Goal: Information Seeking & Learning: Learn about a topic

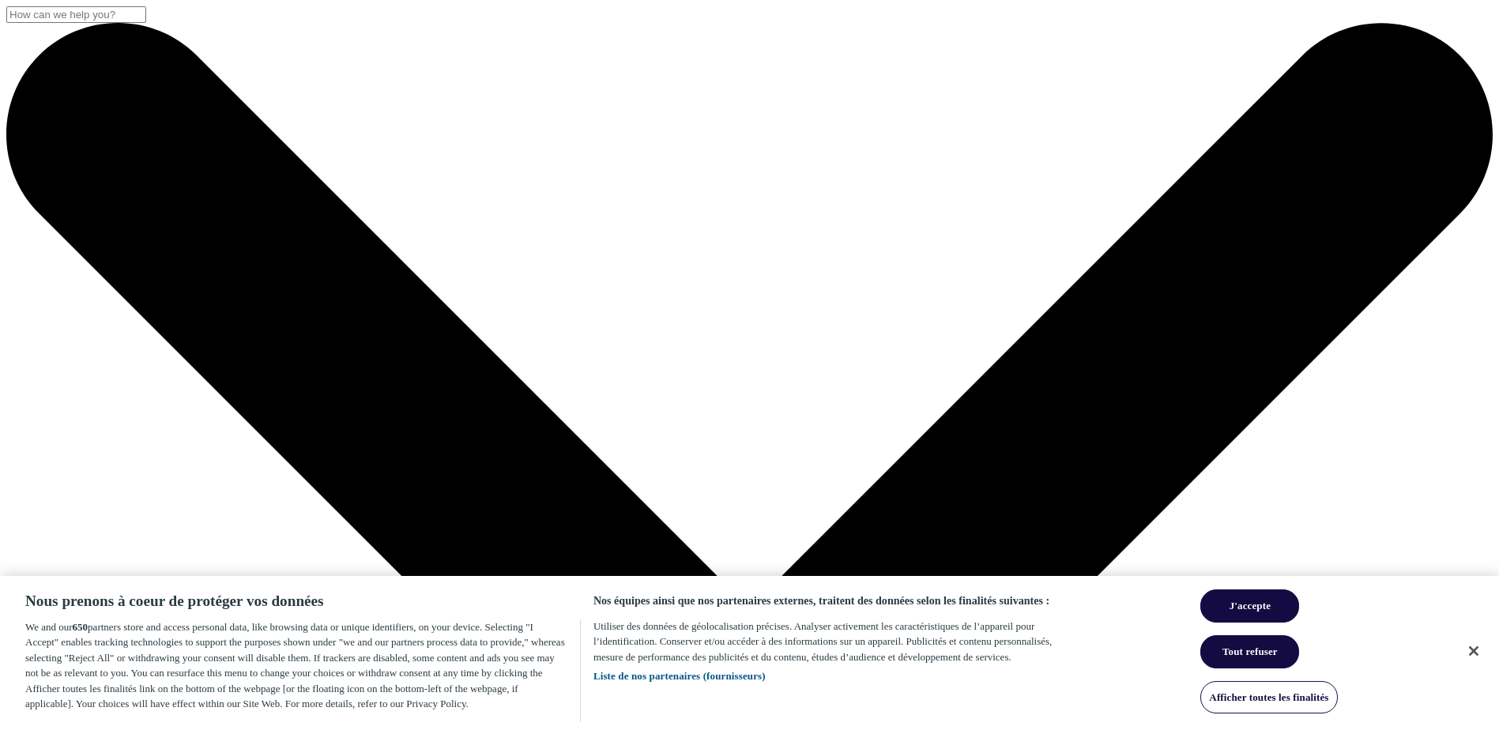
drag, startPoint x: 325, startPoint y: 425, endPoint x: 290, endPoint y: 403, distance: 41.9
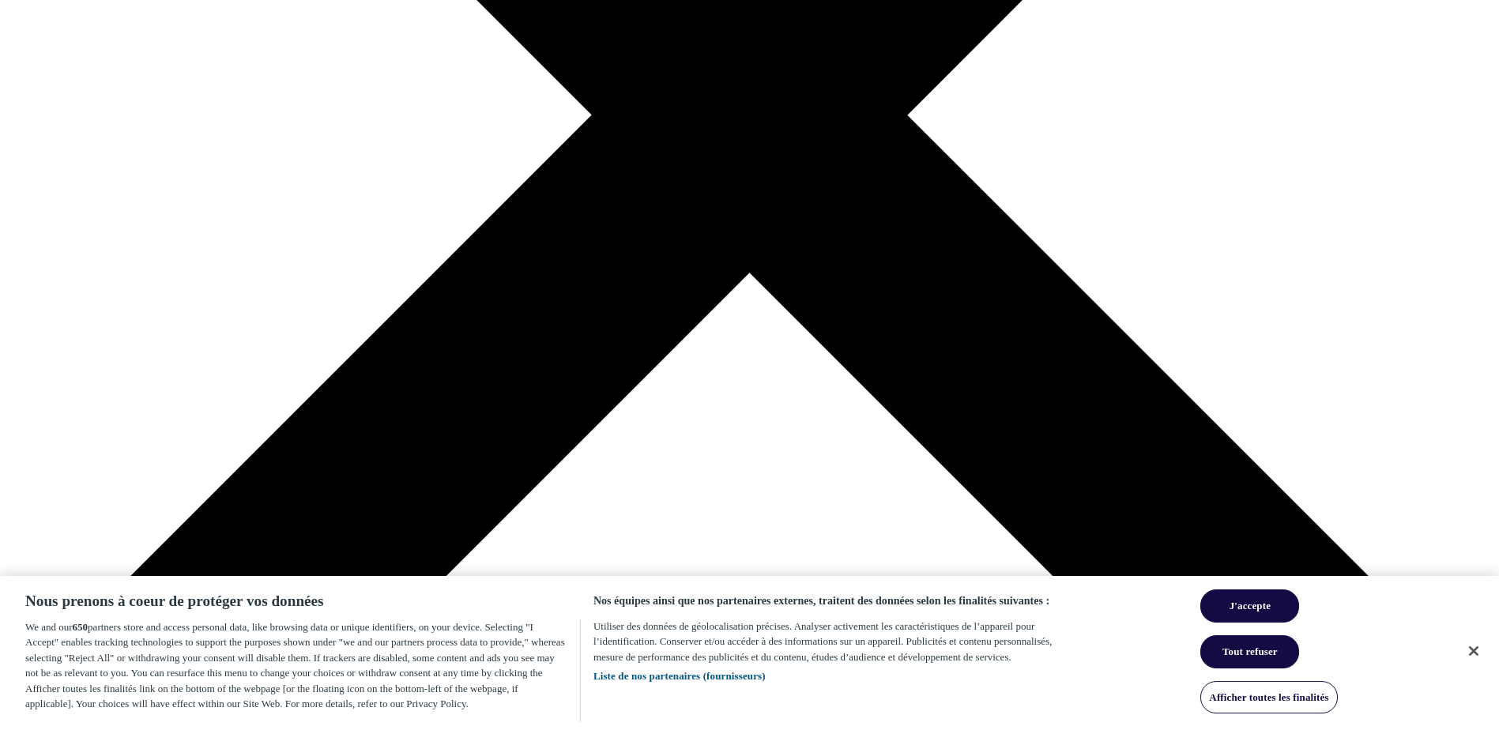
drag, startPoint x: 474, startPoint y: 265, endPoint x: 502, endPoint y: 382, distance: 120.9
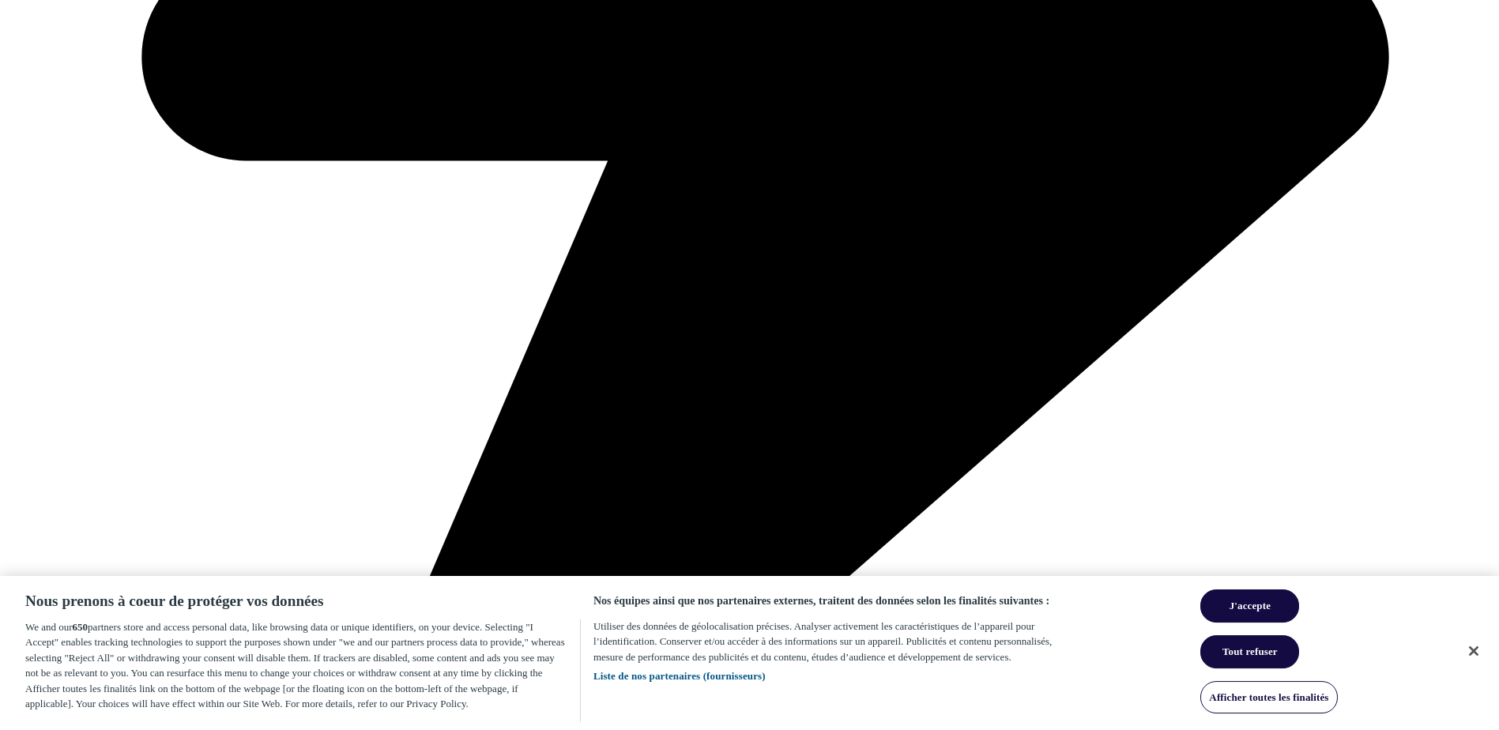
drag, startPoint x: 247, startPoint y: 179, endPoint x: 253, endPoint y: 277, distance: 98.1
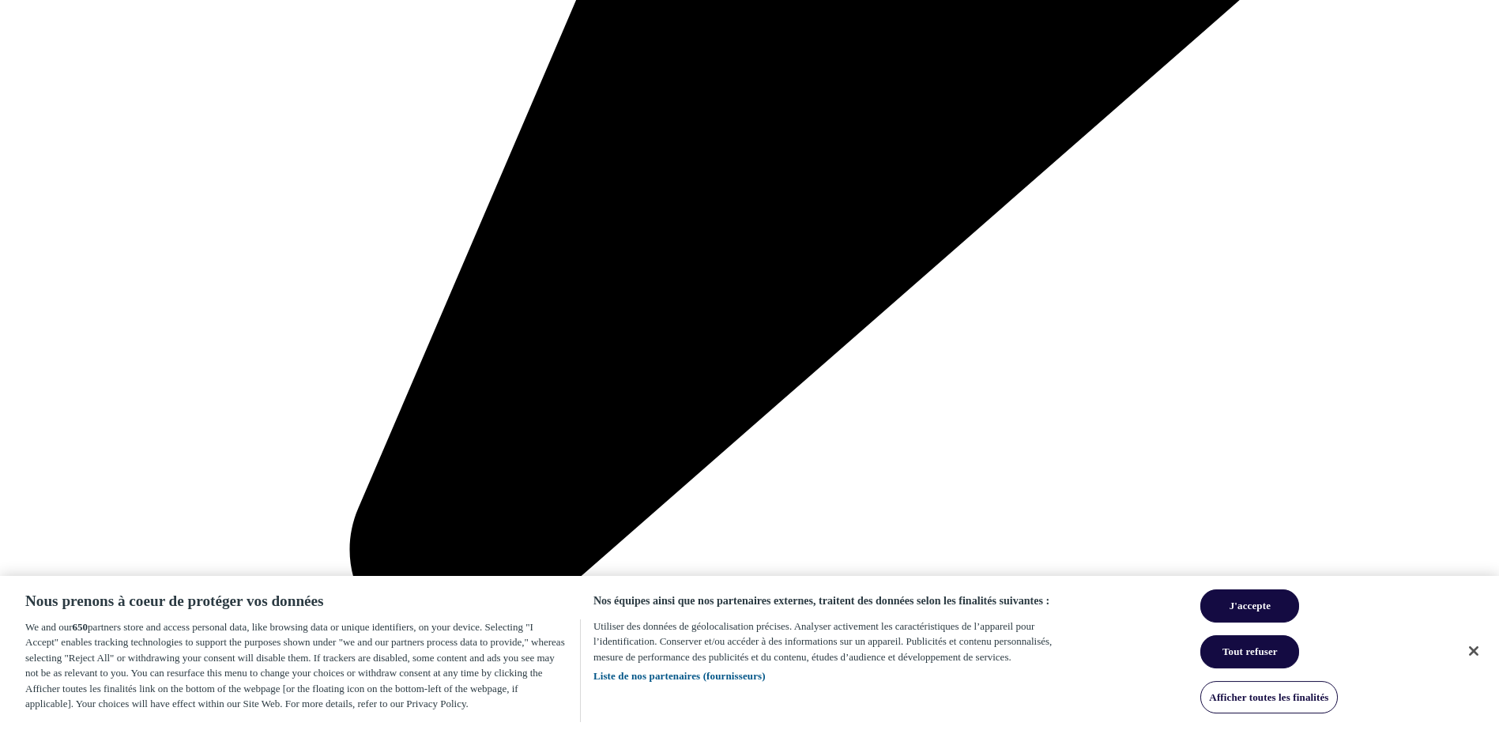
scroll to position [1463, 0]
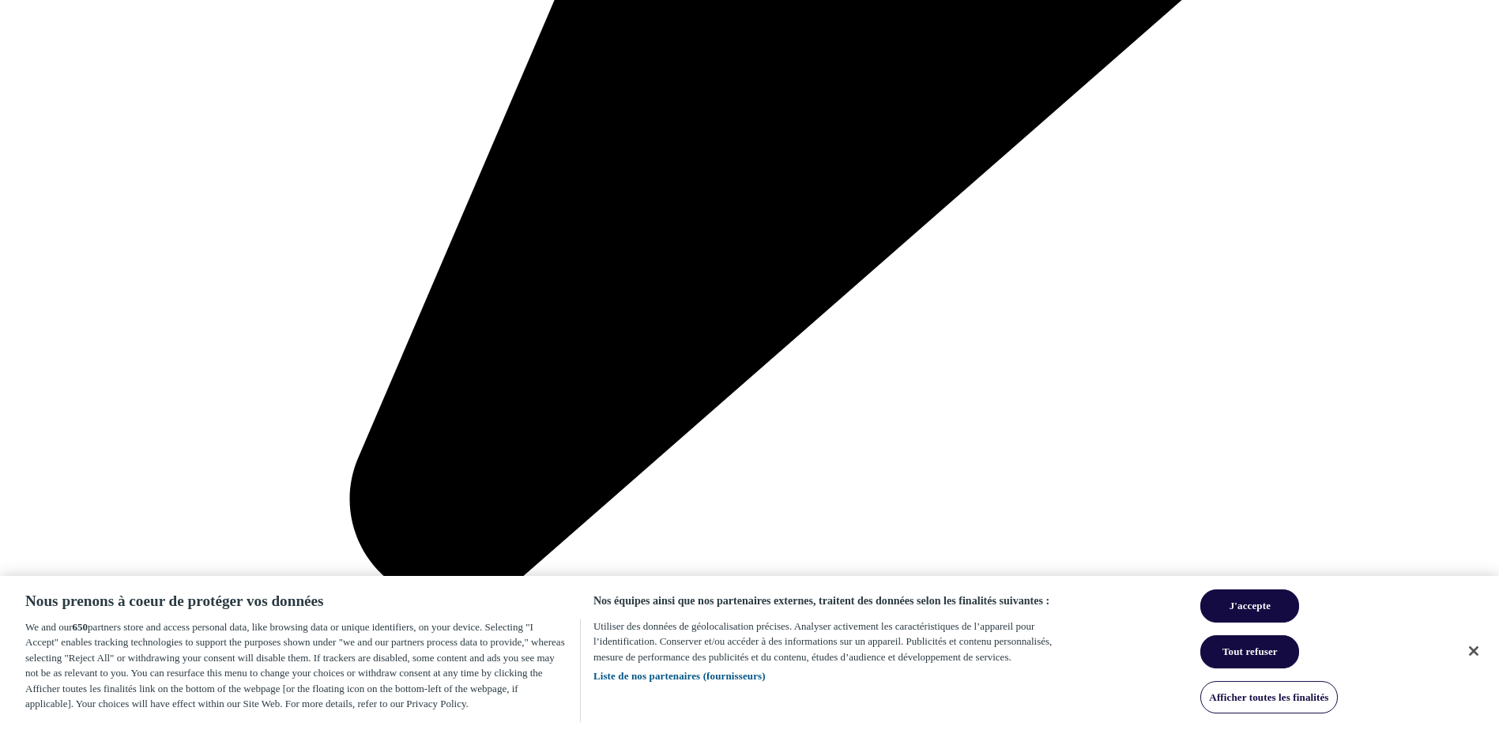
drag, startPoint x: 270, startPoint y: 292, endPoint x: 284, endPoint y: 342, distance: 51.6
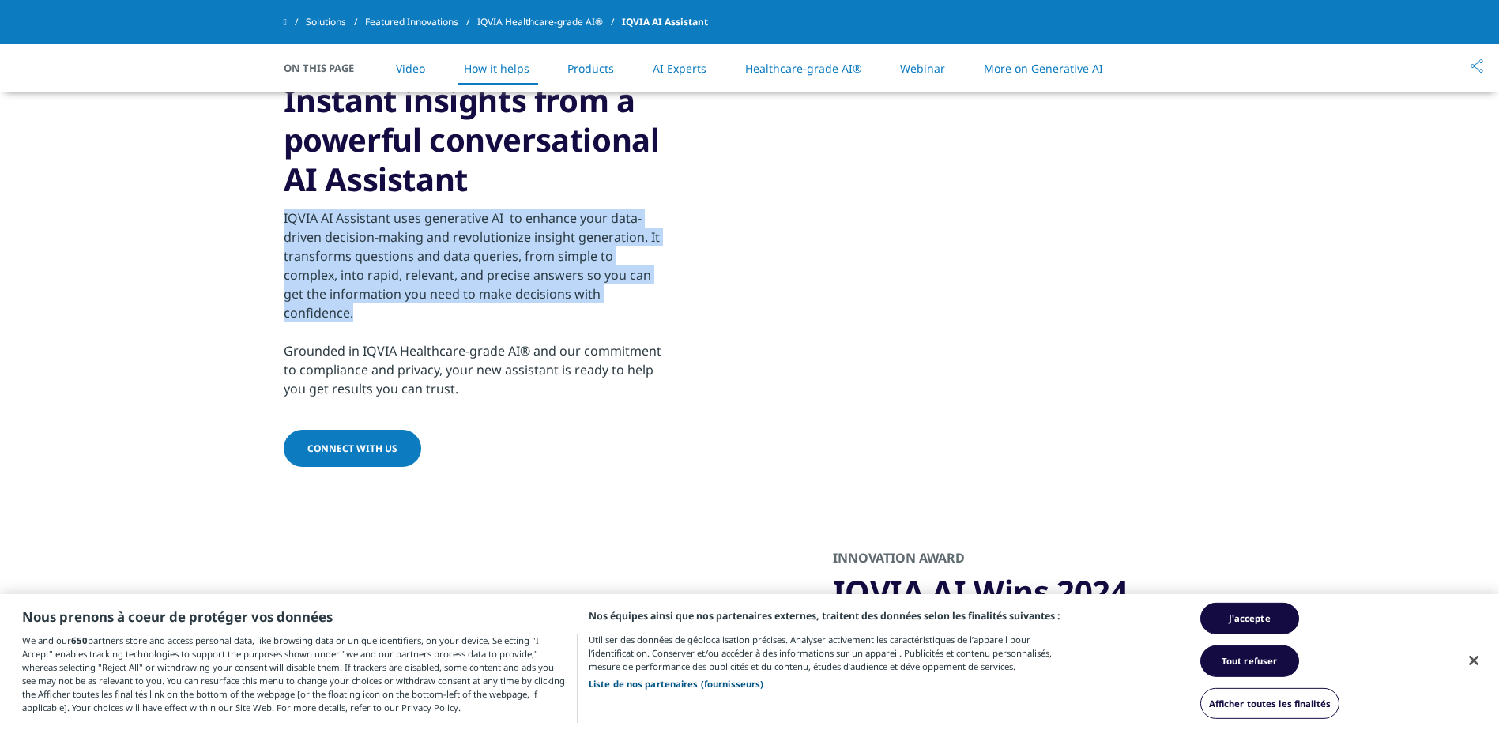
drag, startPoint x: 277, startPoint y: 201, endPoint x: 633, endPoint y: 292, distance: 367.1
click at [633, 292] on section "IQVIA AI Assistant Instant insights from a powerful conversational AI Assistant…" at bounding box center [749, 263] width 1499 height 491
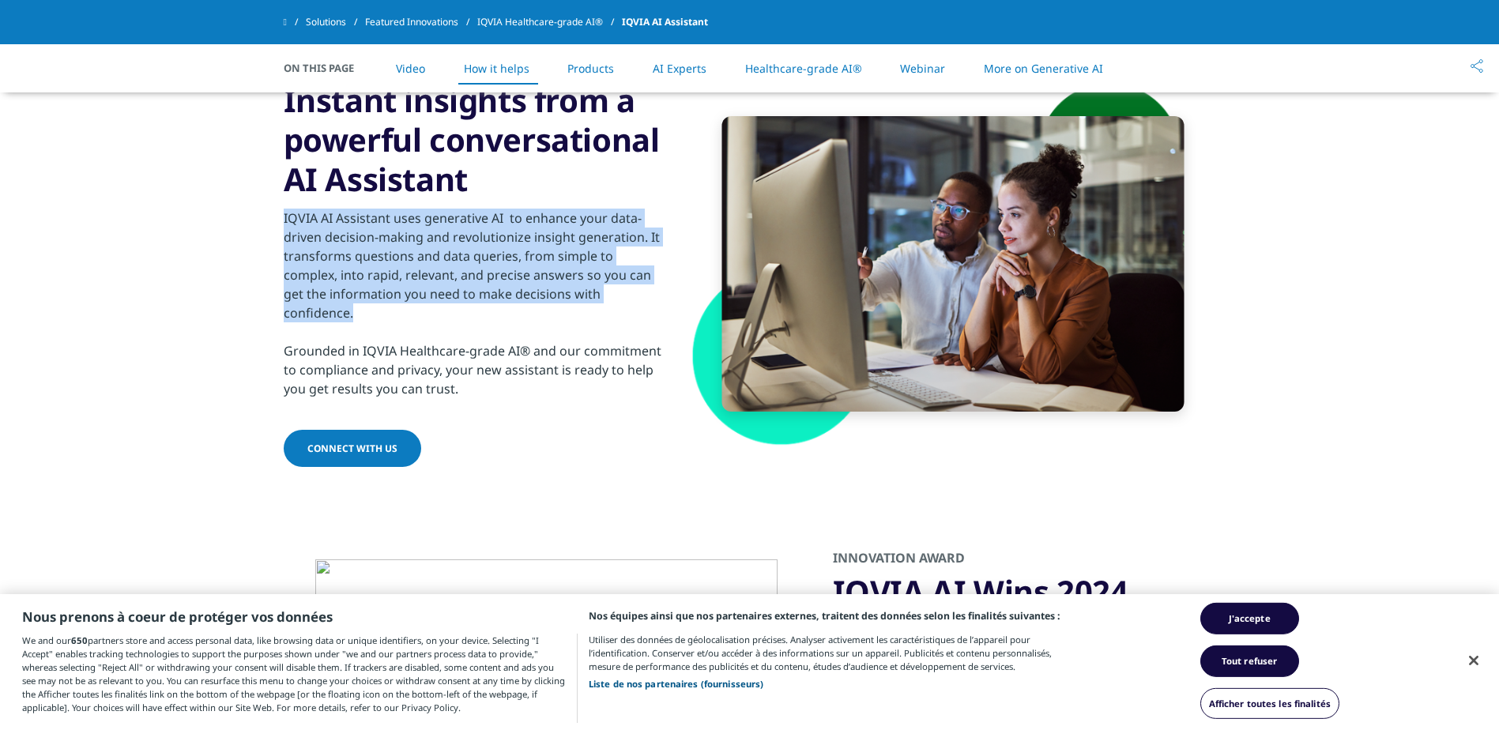
click at [634, 293] on div "IQVIA AI Assistant uses generative AI to enhance your data-driven decision-maki…" at bounding box center [475, 304] width 383 height 190
click at [640, 293] on div "IQVIA AI Assistant uses generative AI to enhance your data-driven decision-maki…" at bounding box center [475, 304] width 383 height 190
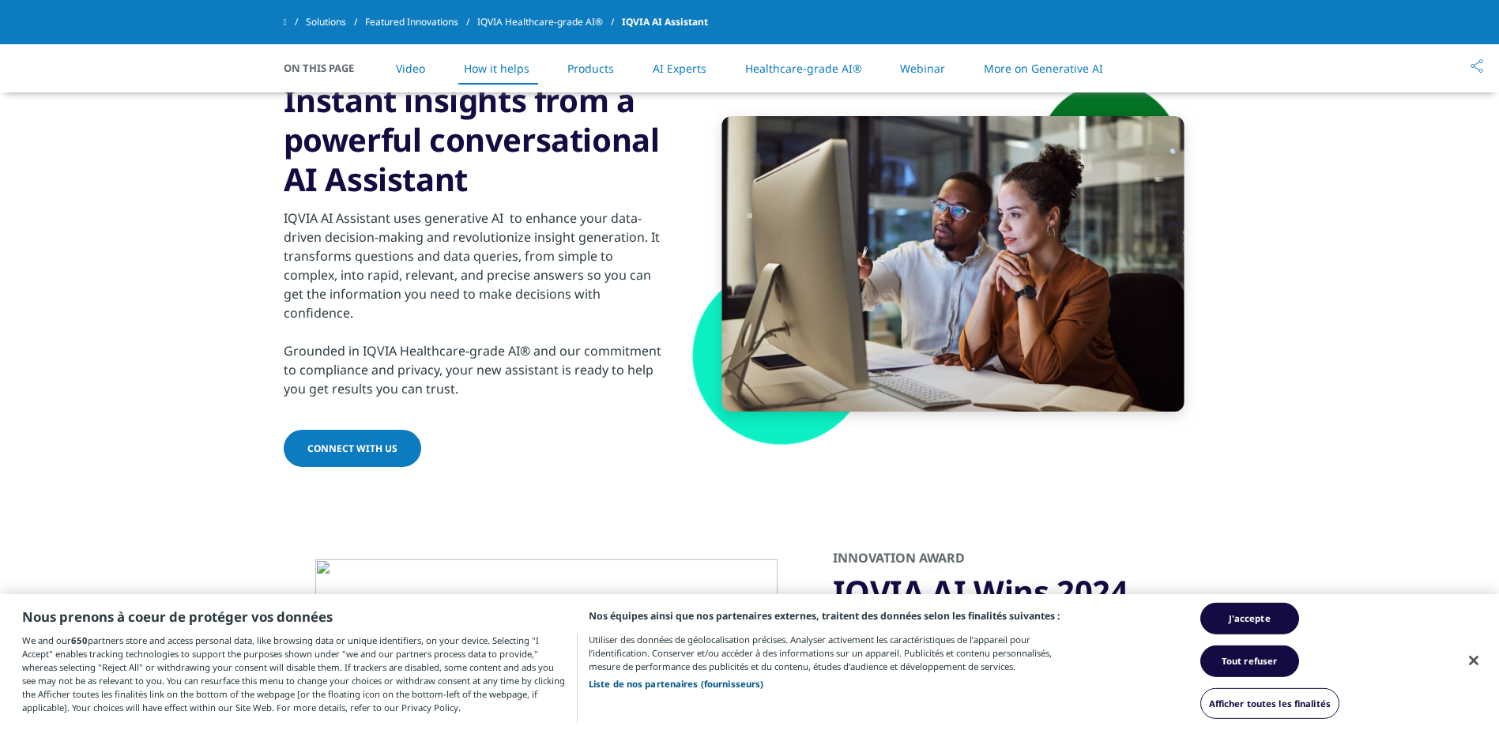
click at [608, 332] on div "IQVIA AI Assistant uses generative AI to enhance your data-driven decision-maki…" at bounding box center [475, 304] width 383 height 190
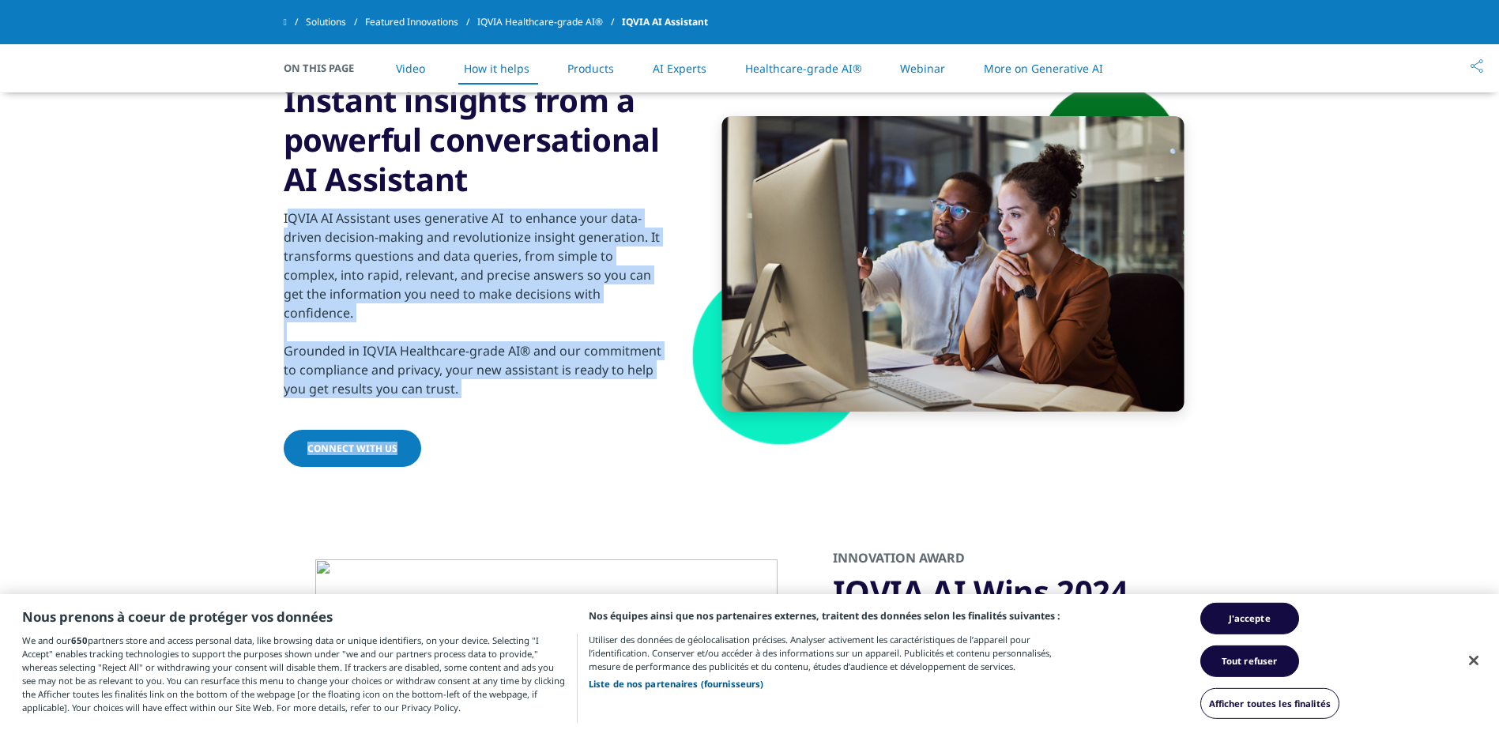
drag, startPoint x: 557, startPoint y: 370, endPoint x: 288, endPoint y: 220, distance: 307.3
click at [288, 220] on div "IQVIA AI Assistant Instant insights from a powerful conversational AI Assistant…" at bounding box center [475, 264] width 383 height 412
click at [288, 221] on div "IQVIA AI Assistant uses generative AI to enhance your data-driven decision-maki…" at bounding box center [475, 304] width 383 height 190
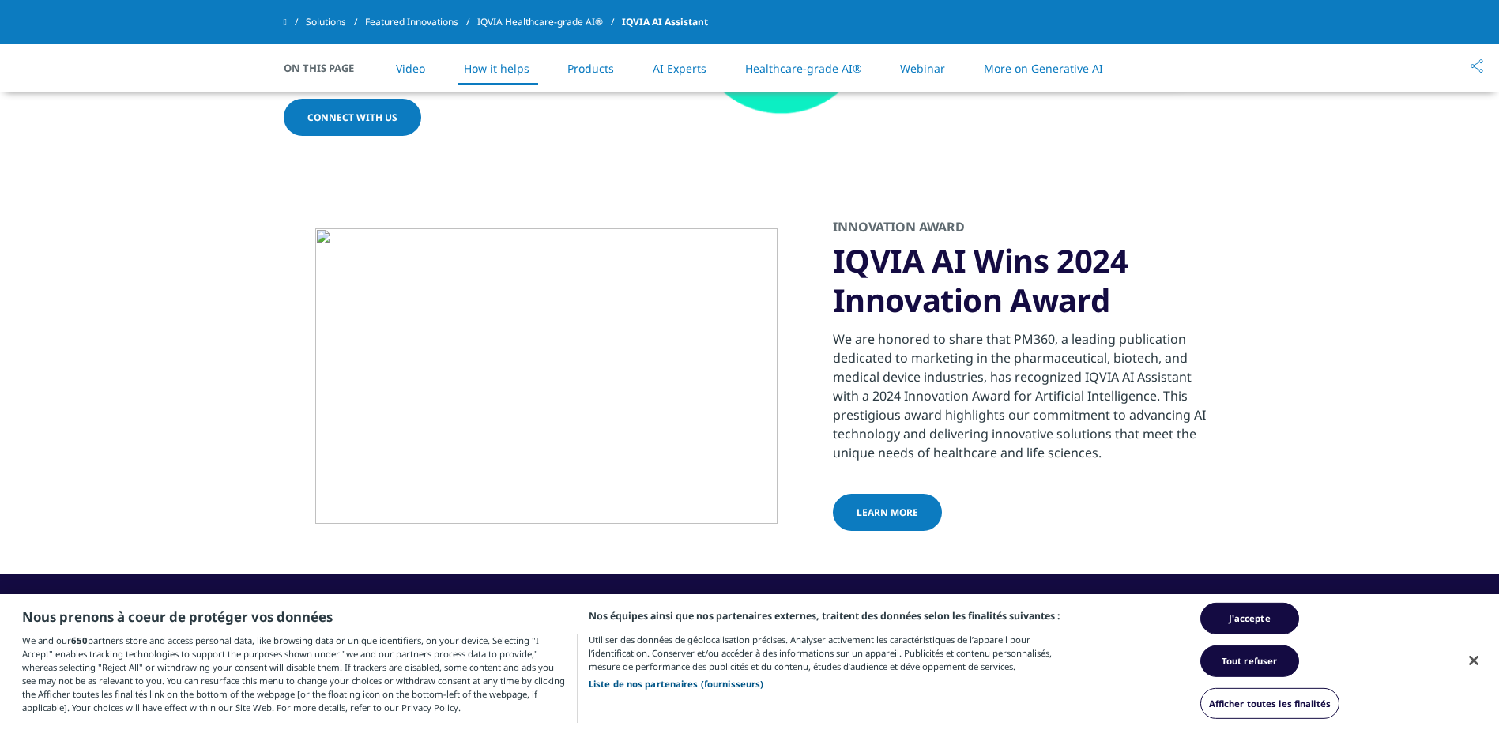
drag, startPoint x: 476, startPoint y: 230, endPoint x: 482, endPoint y: 283, distance: 53.3
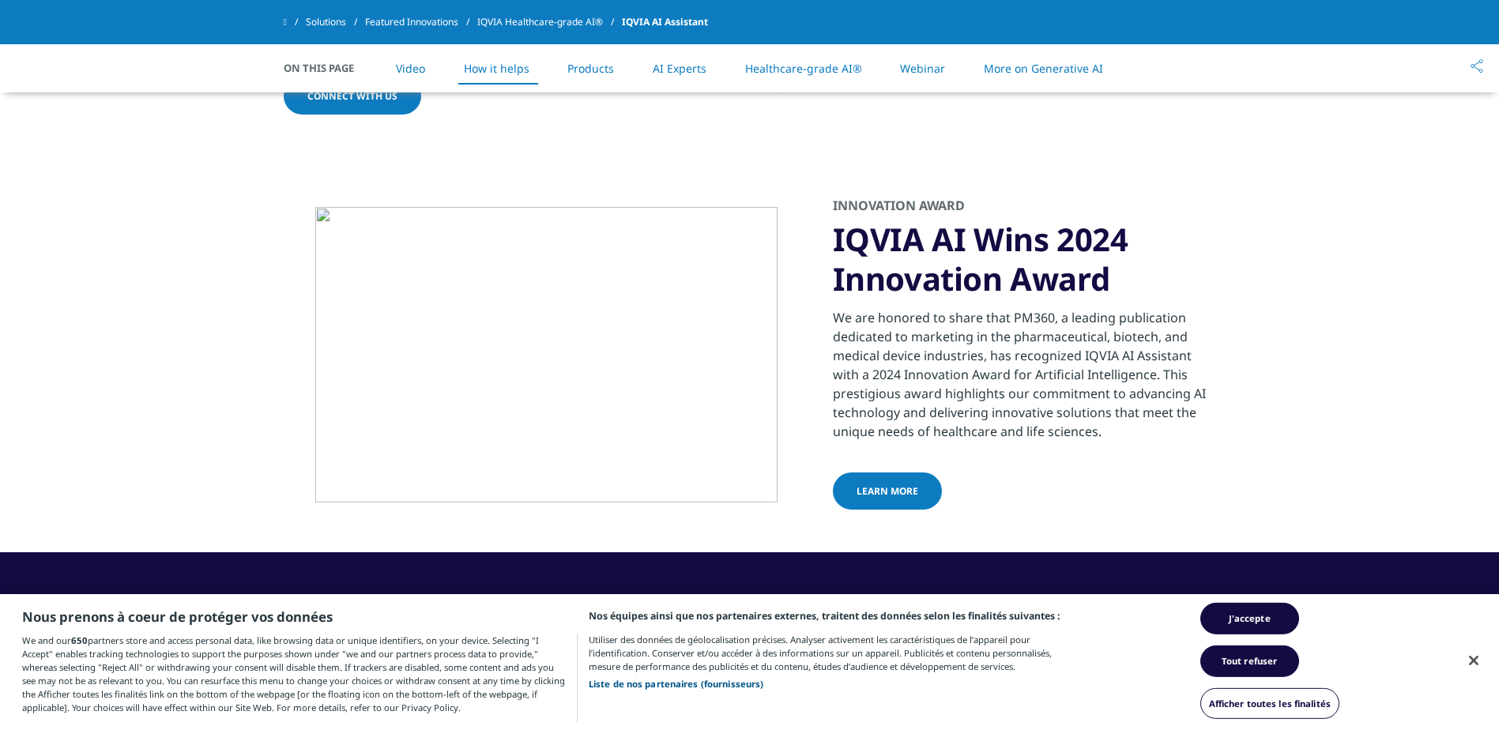
click at [510, 73] on link "How it helps" at bounding box center [497, 68] width 66 height 15
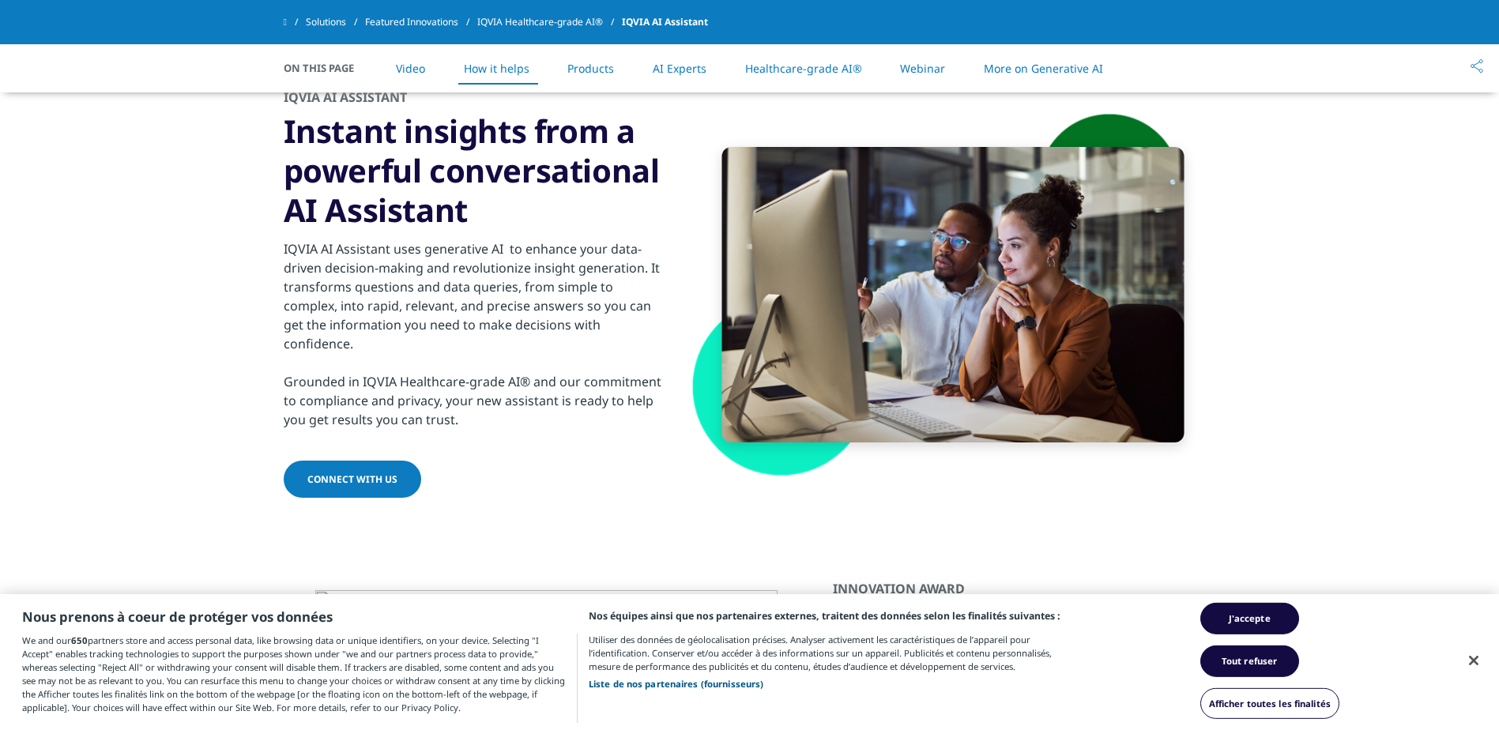
click at [587, 77] on li "Products" at bounding box center [590, 68] width 78 height 47
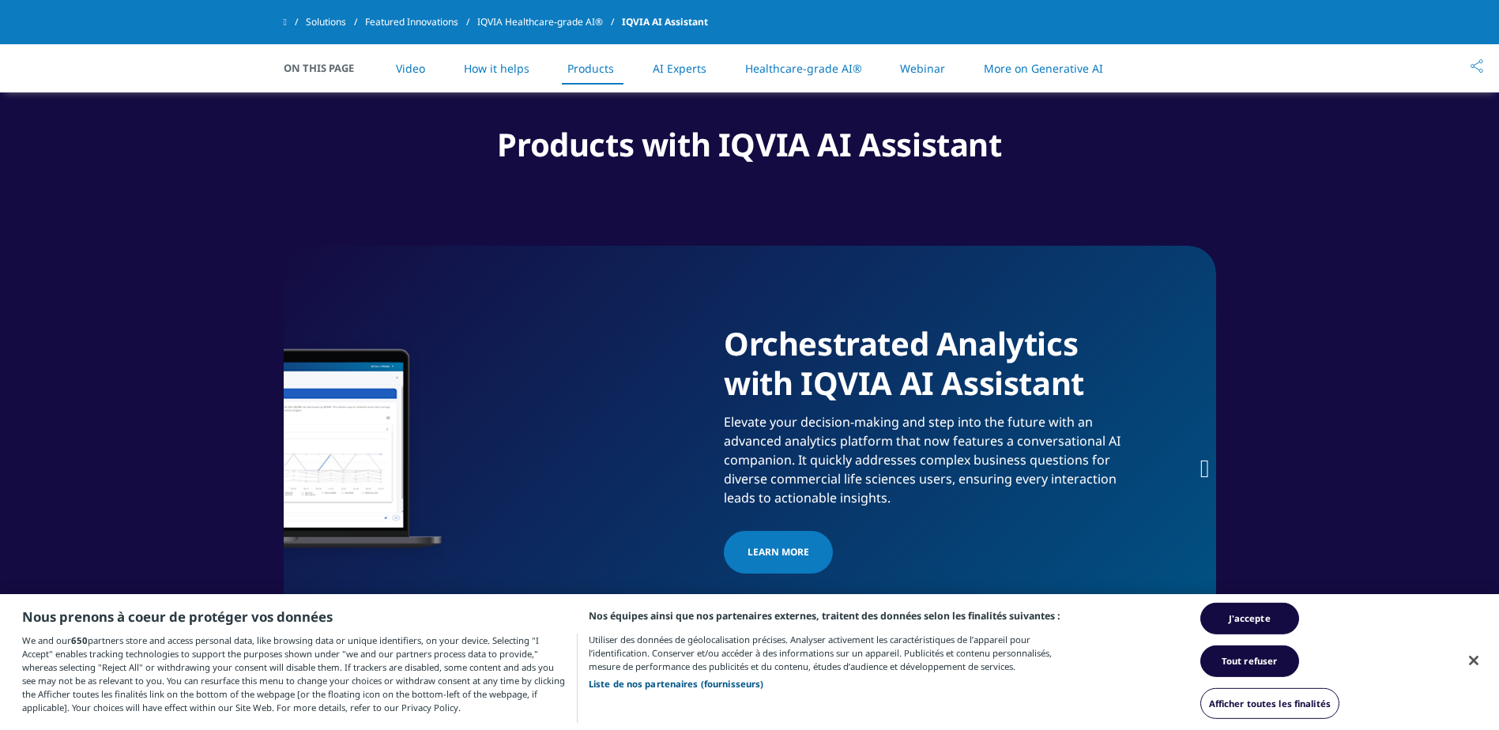
scroll to position [2300, 0]
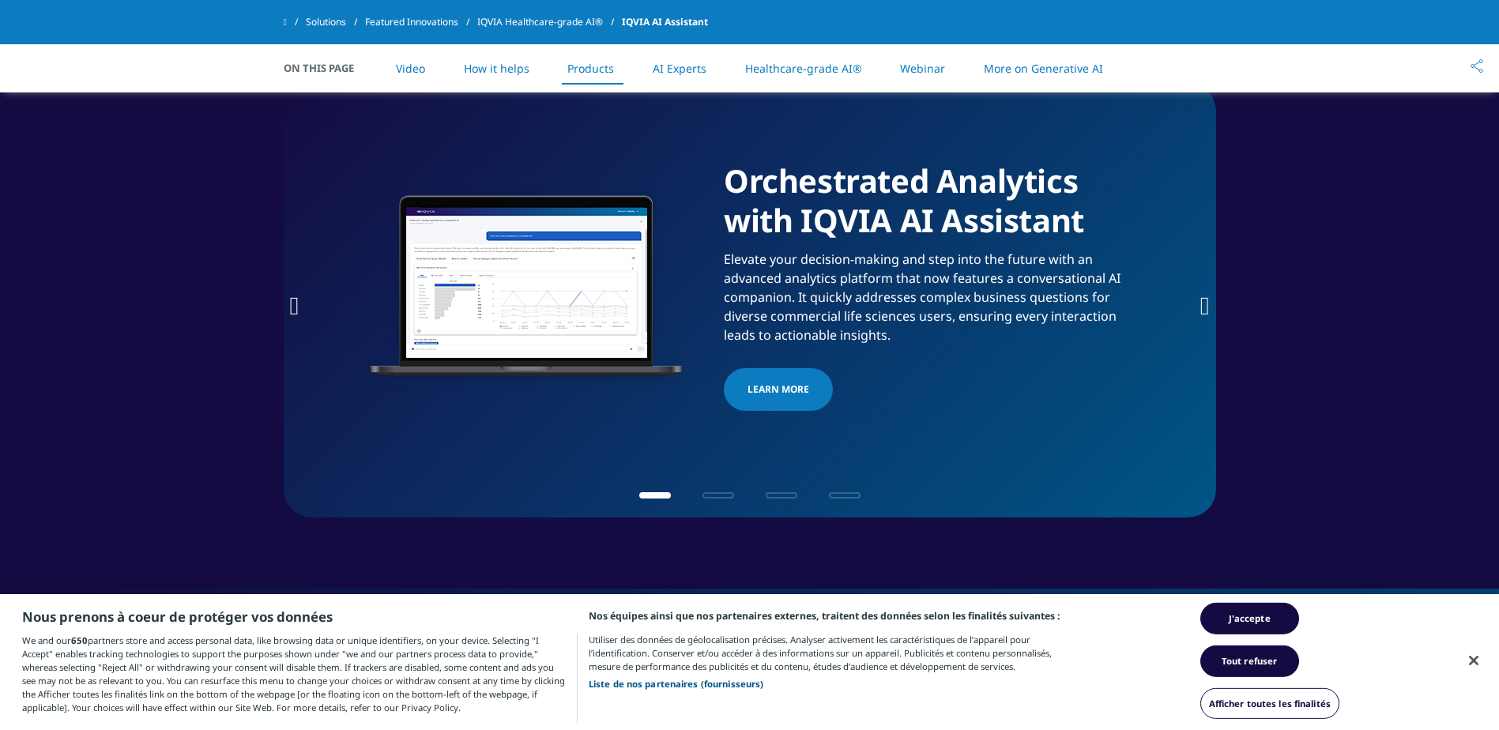
drag, startPoint x: 1208, startPoint y: 326, endPoint x: 1184, endPoint y: 265, distance: 66.0
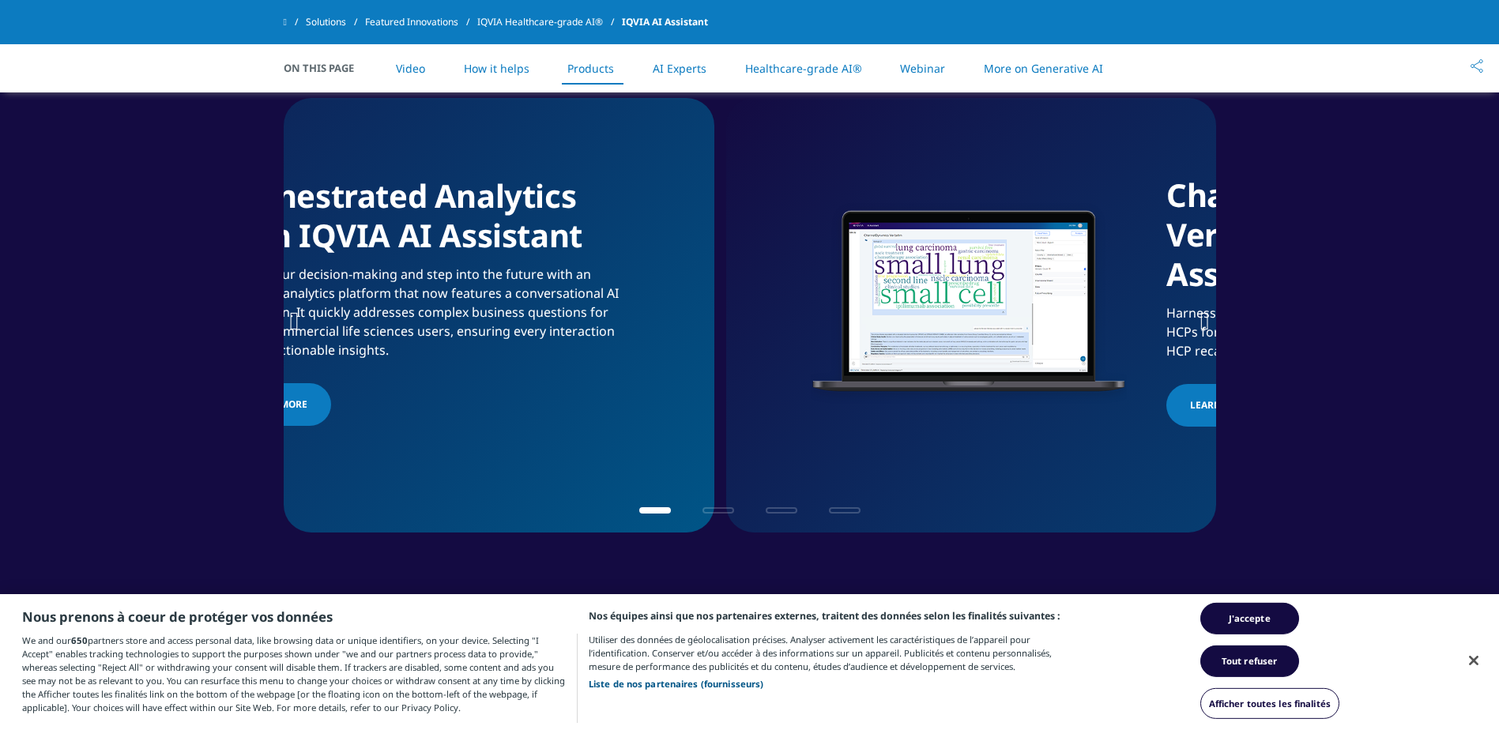
click at [215, 277] on section "Market Prognosis with AI Assistant Accelerate strategic planning and decision-m…" at bounding box center [749, 315] width 1499 height 577
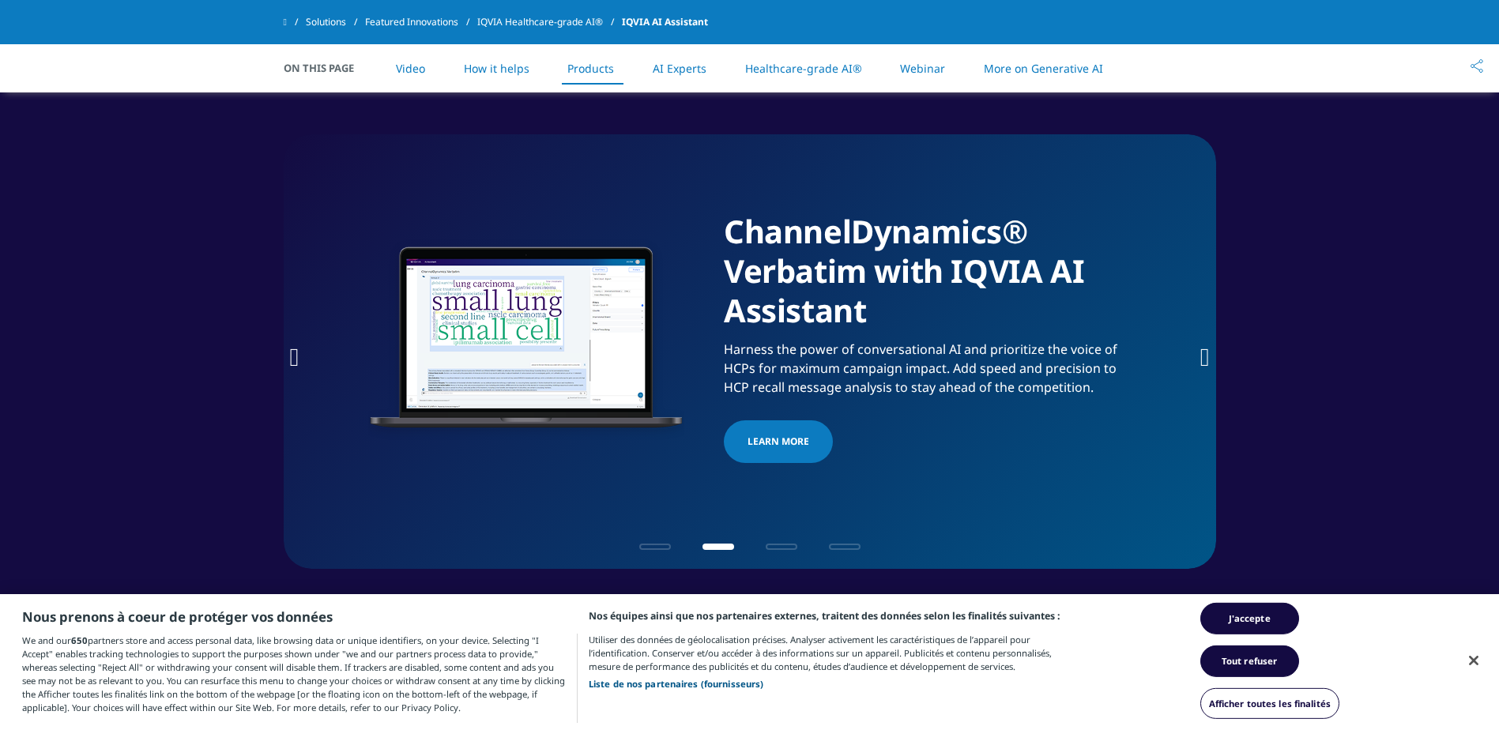
drag, startPoint x: 1303, startPoint y: 399, endPoint x: 1295, endPoint y: 374, distance: 25.7
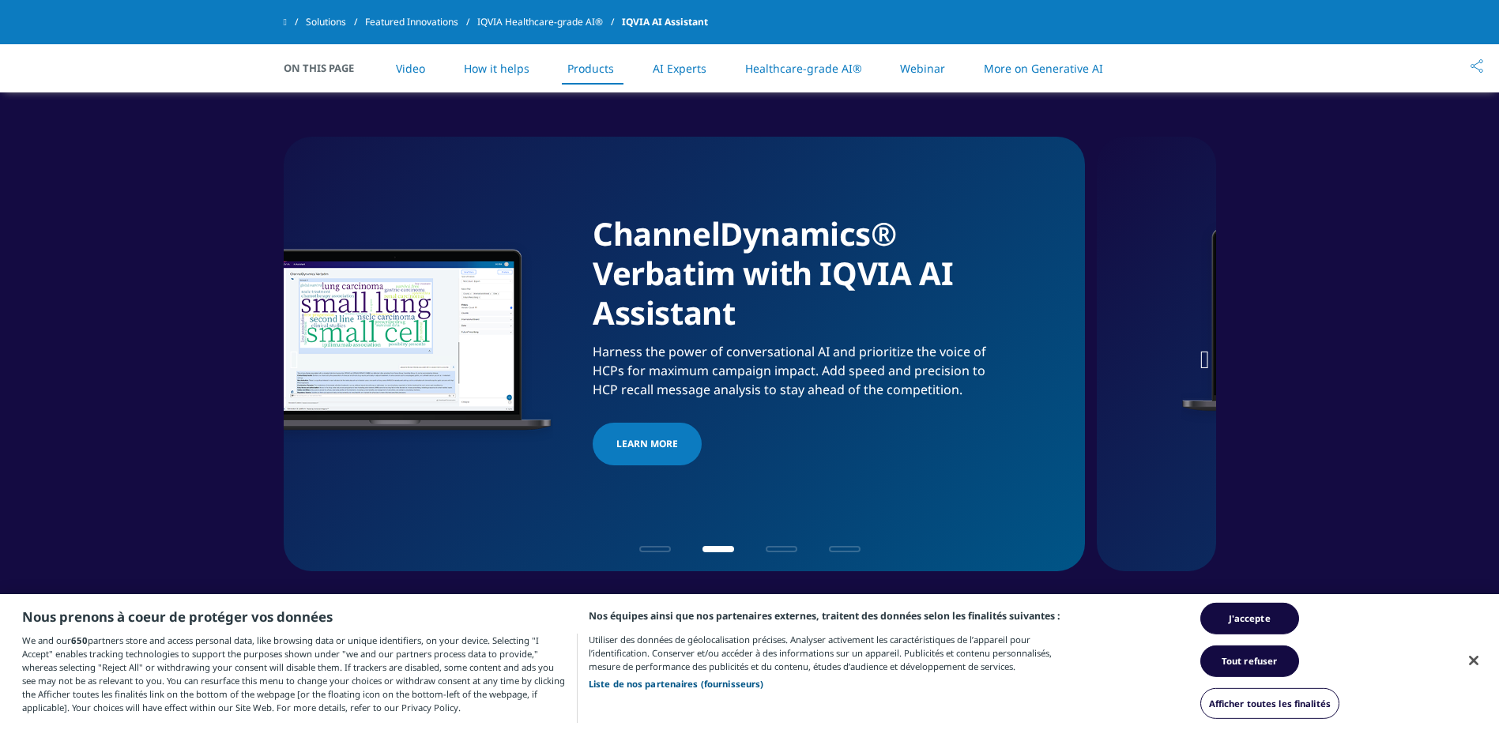
click at [593, 281] on h1 "ChannelDynamics® Verbatim with IQVIA AI Assistant" at bounding box center [796, 278] width 407 height 128
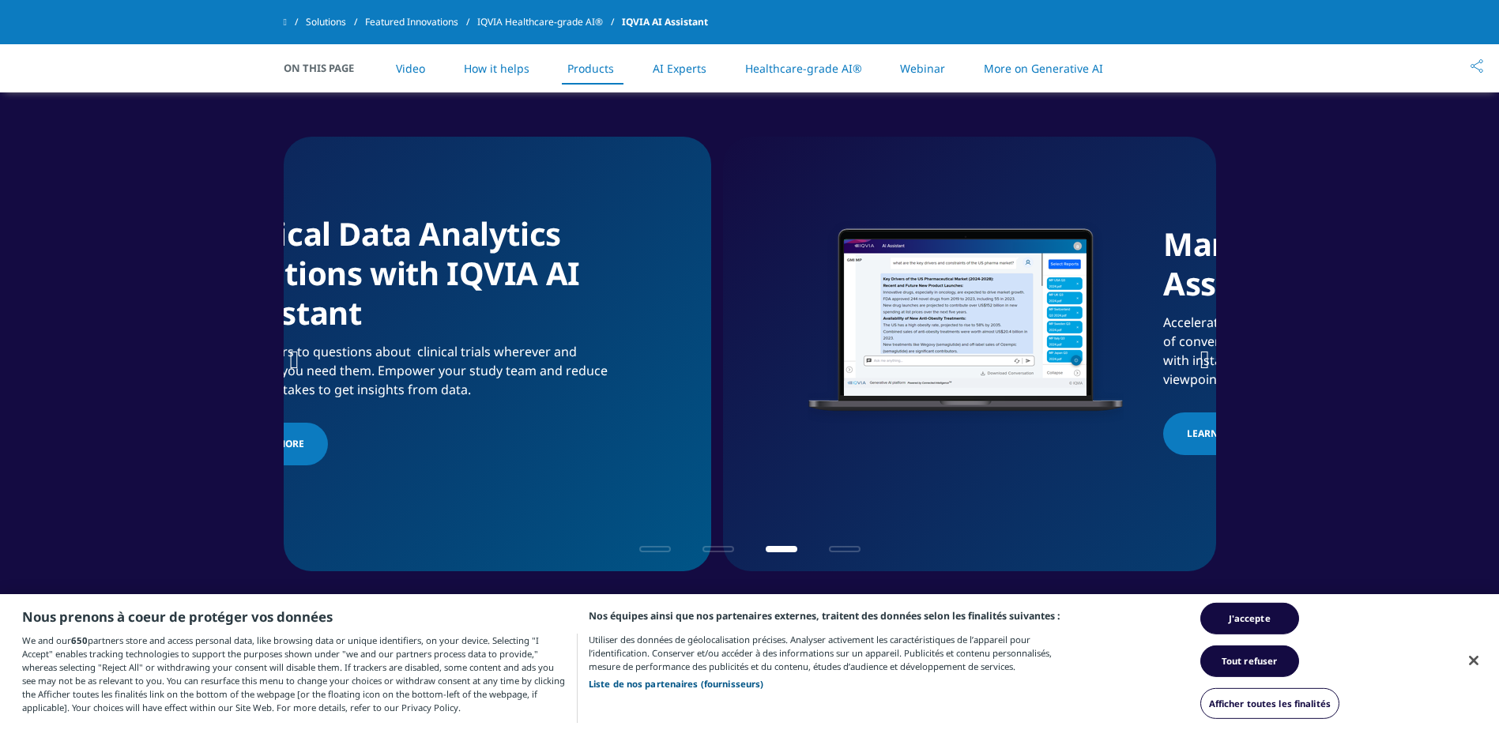
click at [492, 318] on h1 "Clinical Data Analytics Solutions with IQVIA AI Assistant" at bounding box center [422, 278] width 407 height 128
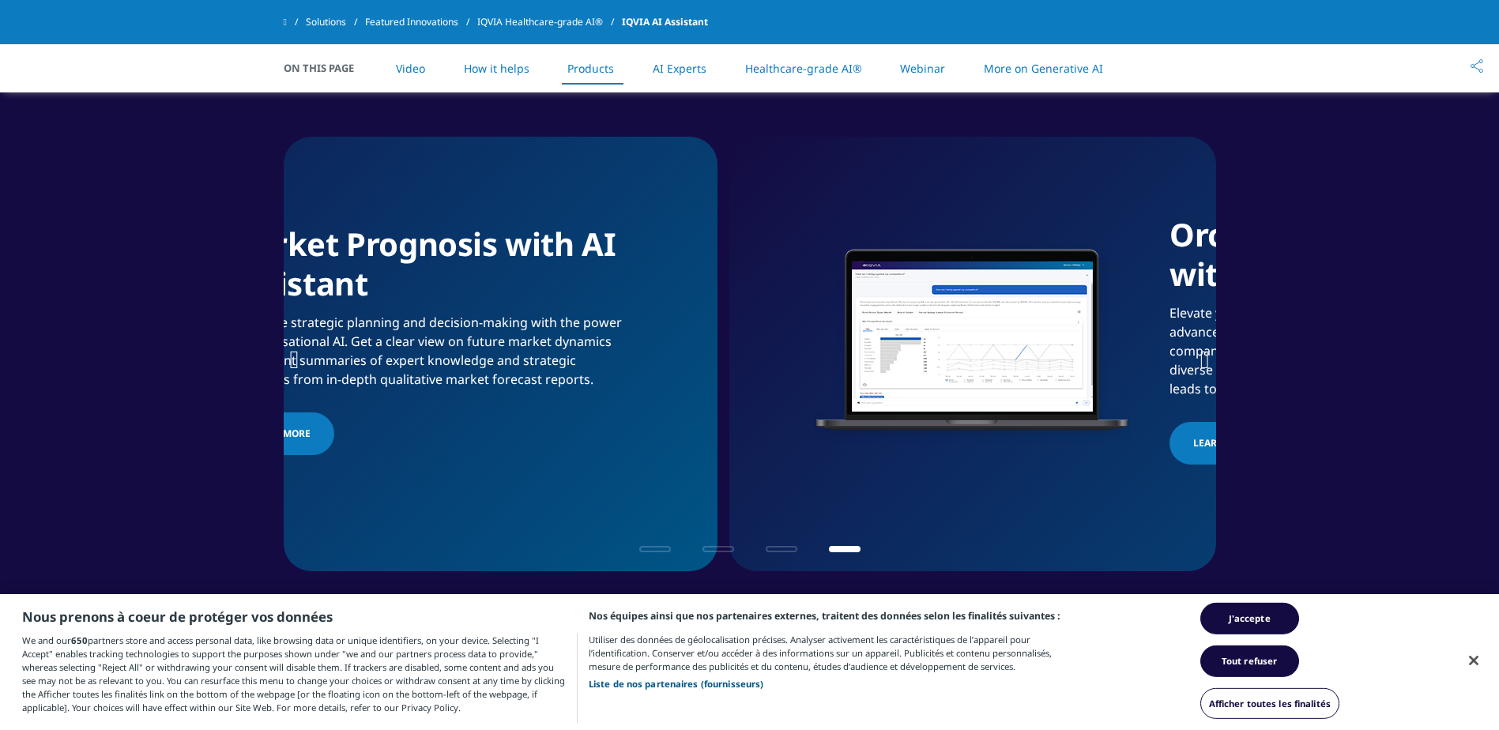
click at [509, 325] on div "Market Prognosis with AI Assistant Accelerate strategic planning and decision-m…" at bounding box center [428, 341] width 407 height 235
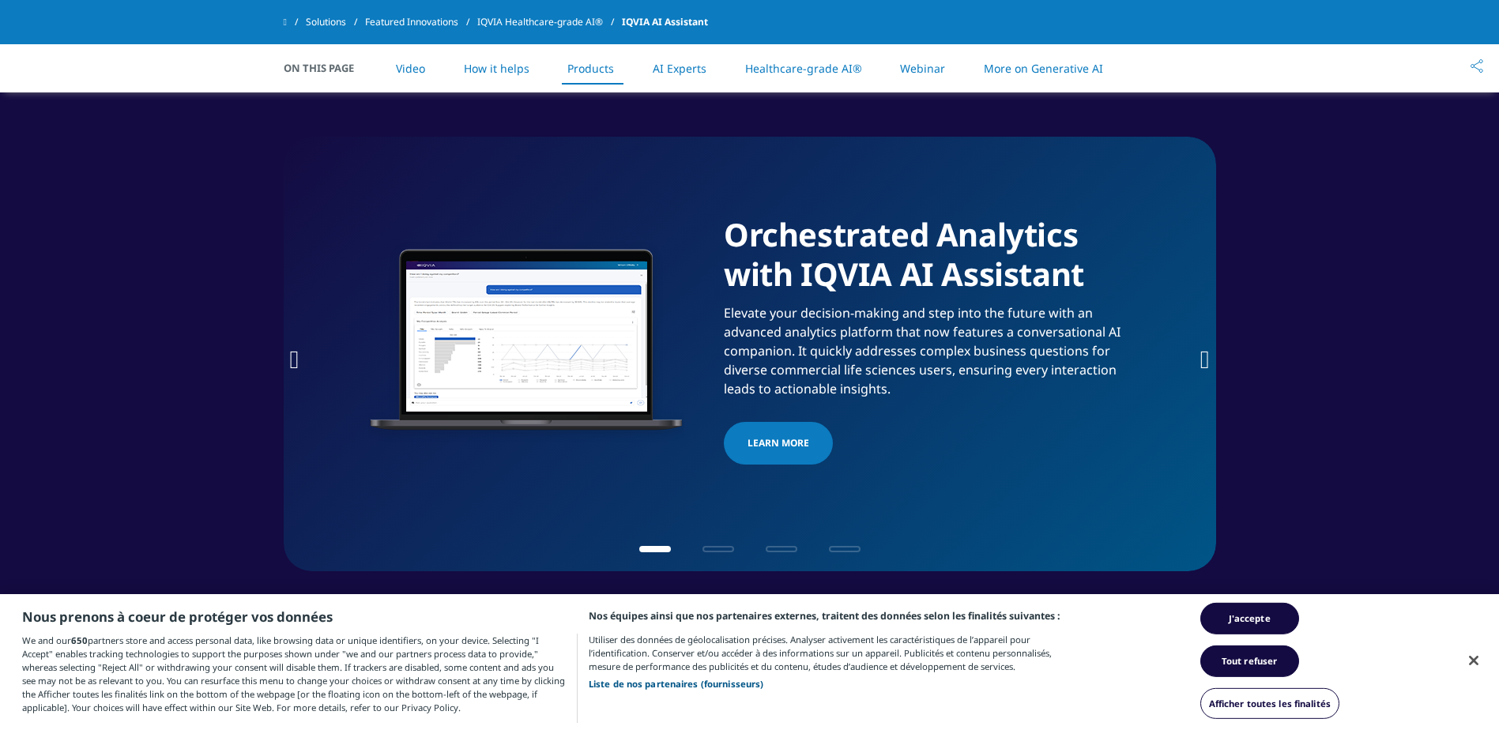
click at [751, 291] on div "Orchestrated Analytics with IQVIA AI Assistant Elevate your decision-making and…" at bounding box center [927, 342] width 407 height 254
click at [751, 289] on div "Orchestrated Analytics with IQVIA AI Assistant Elevate your decision-making and…" at bounding box center [927, 342] width 407 height 254
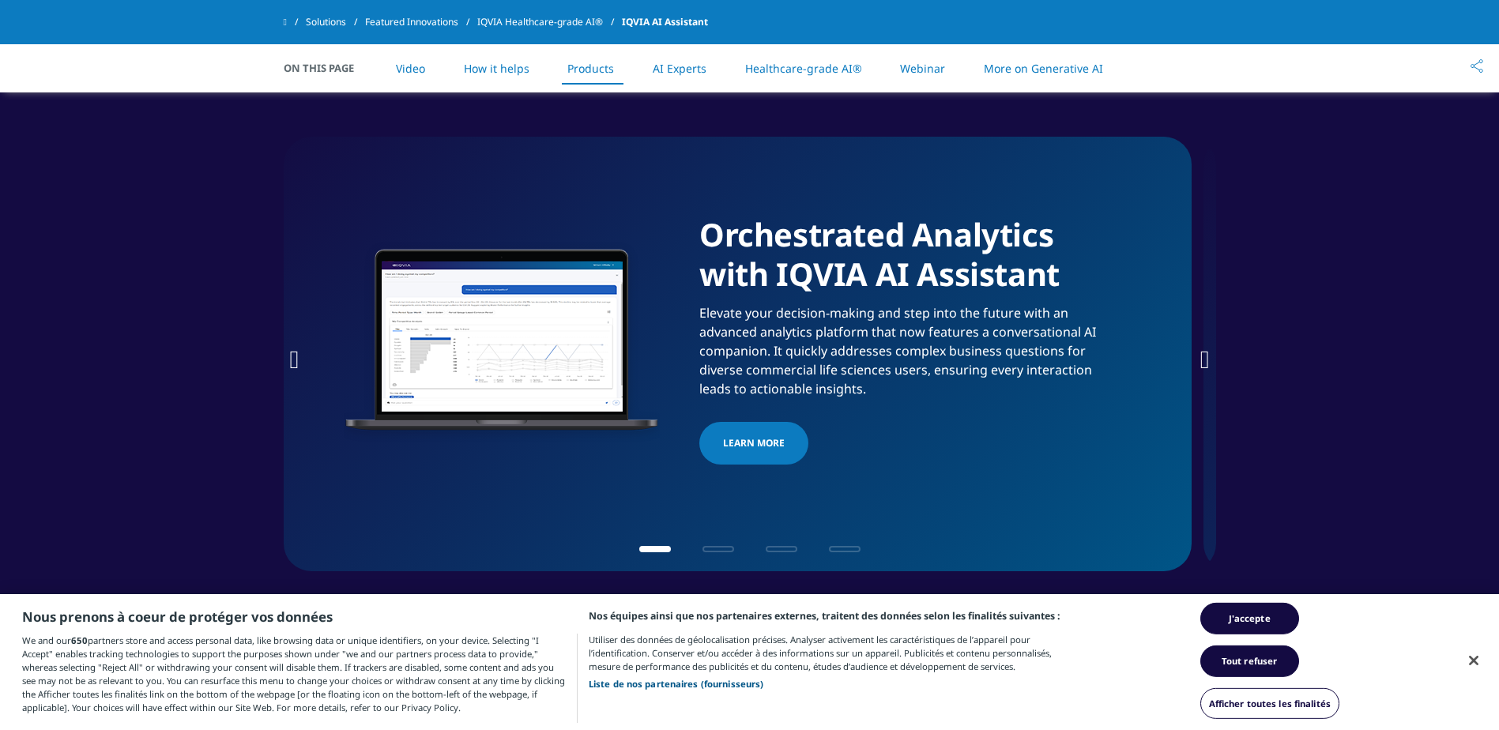
click at [861, 362] on div "Orchestrated Analytics with IQVIA AI Assistant Elevate your decision-making and…" at bounding box center [902, 342] width 407 height 254
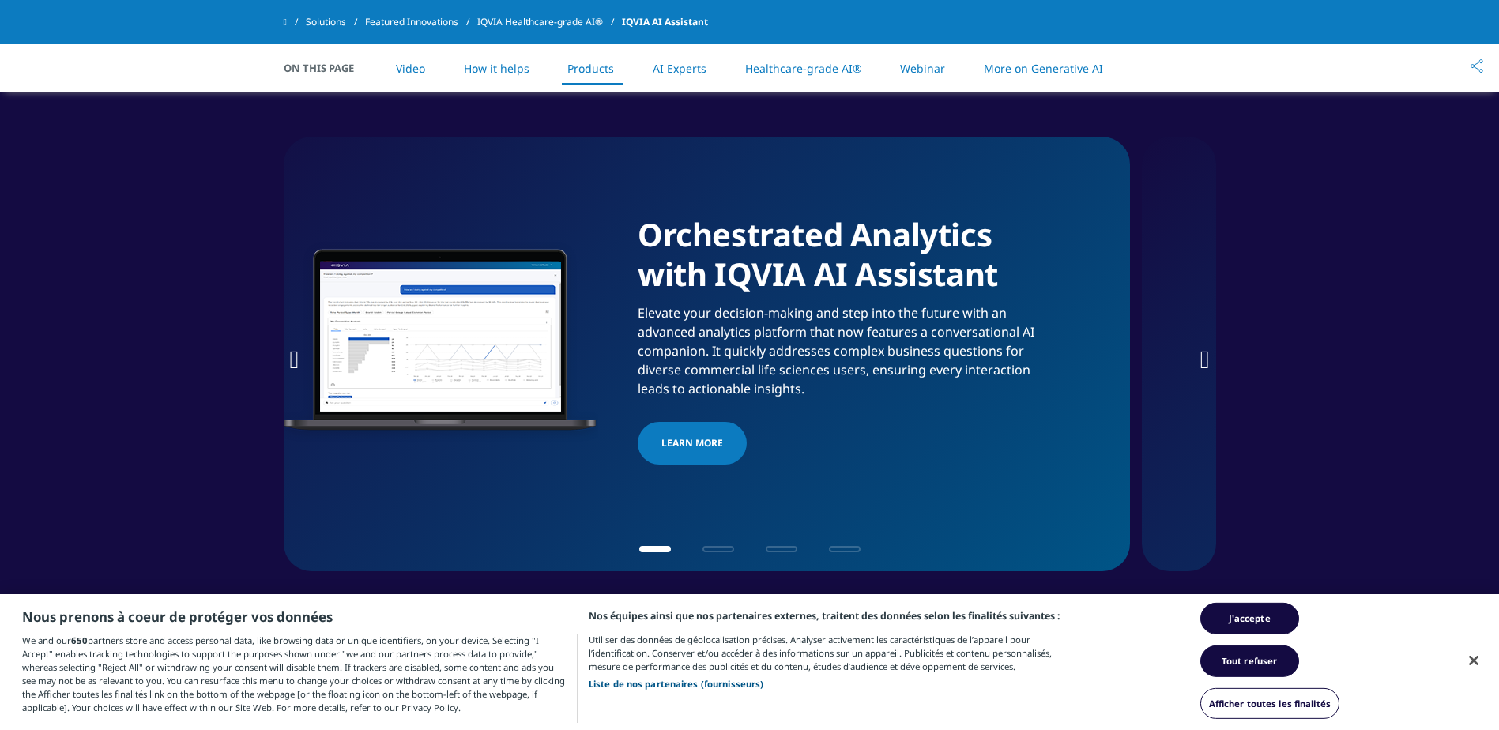
click at [758, 303] on div "Orchestrated Analytics with IQVIA AI Assistant Elevate your decision-making and…" at bounding box center [841, 342] width 407 height 254
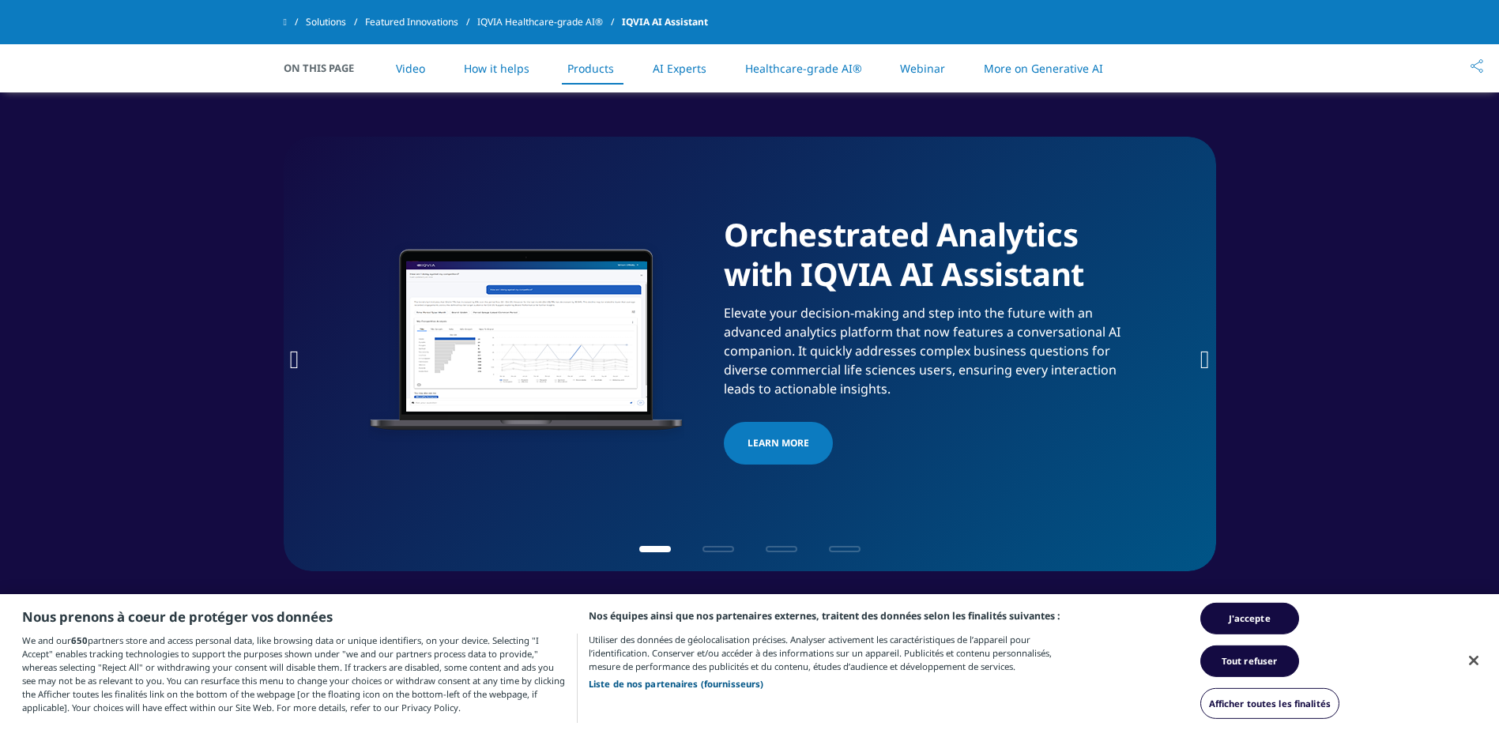
click at [675, 73] on link "AI Experts" at bounding box center [680, 68] width 54 height 15
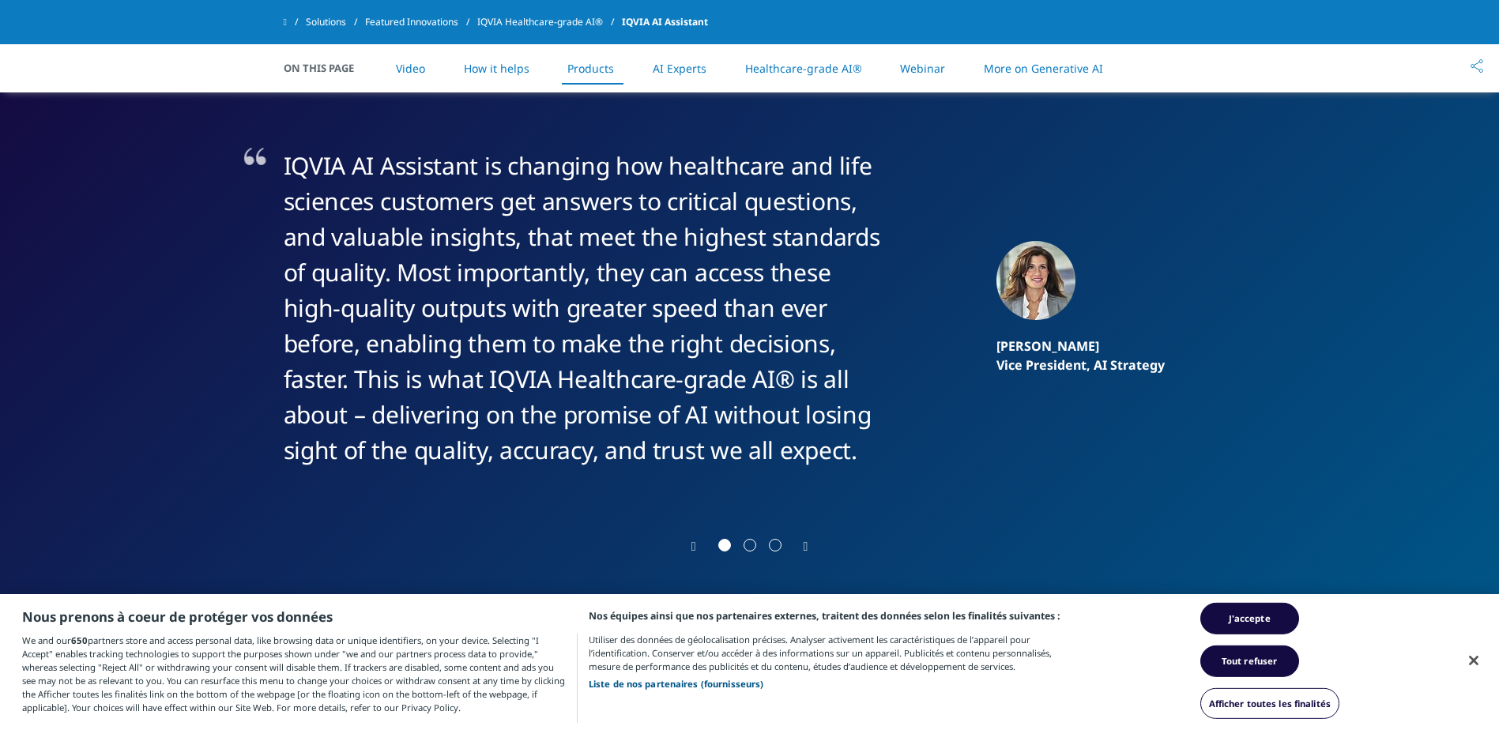
scroll to position [2976, 0]
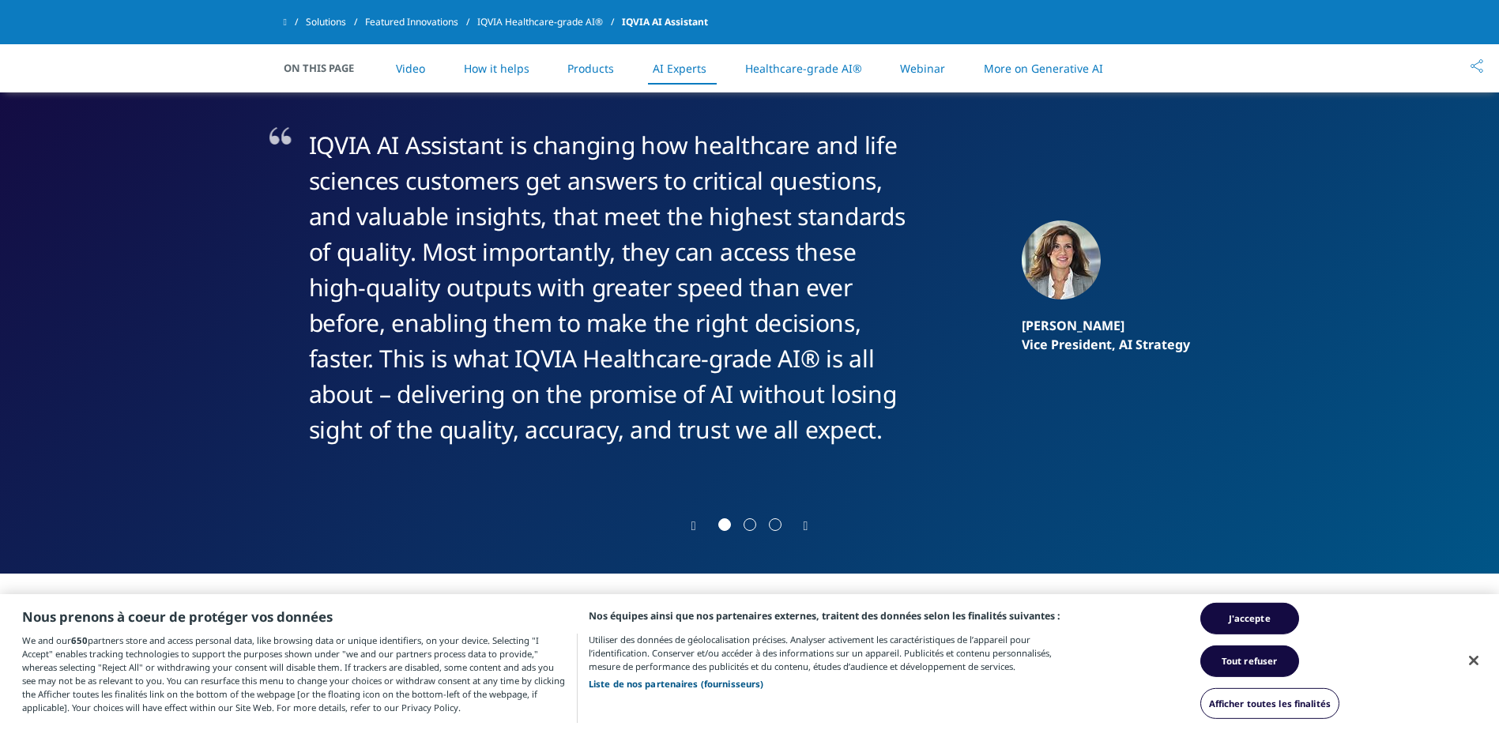
click at [349, 254] on div "IQVIA AI Assistant is changing how healthcare and life sciences customers get a…" at bounding box center [608, 287] width 599 height 320
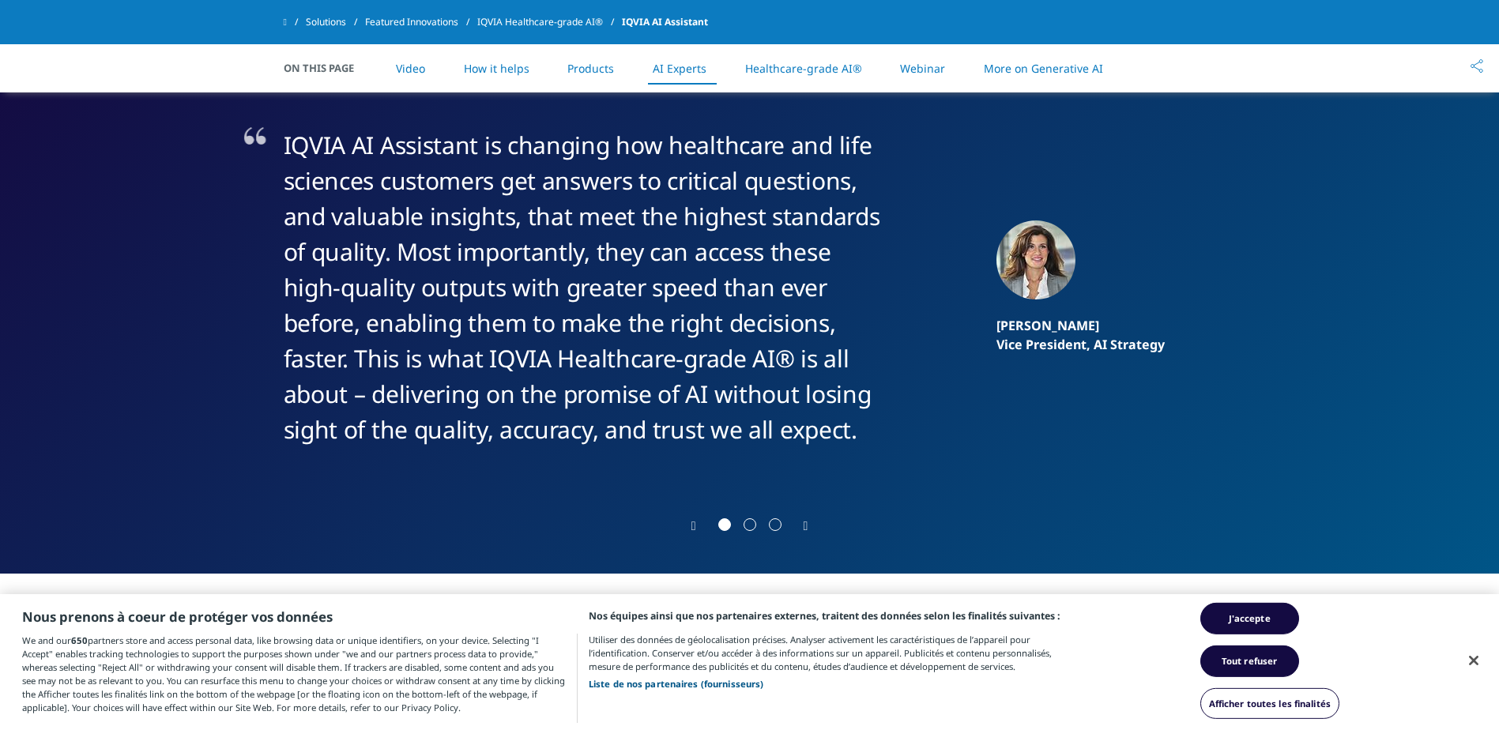
click at [805, 72] on link "Healthcare-grade AI®" at bounding box center [803, 68] width 117 height 15
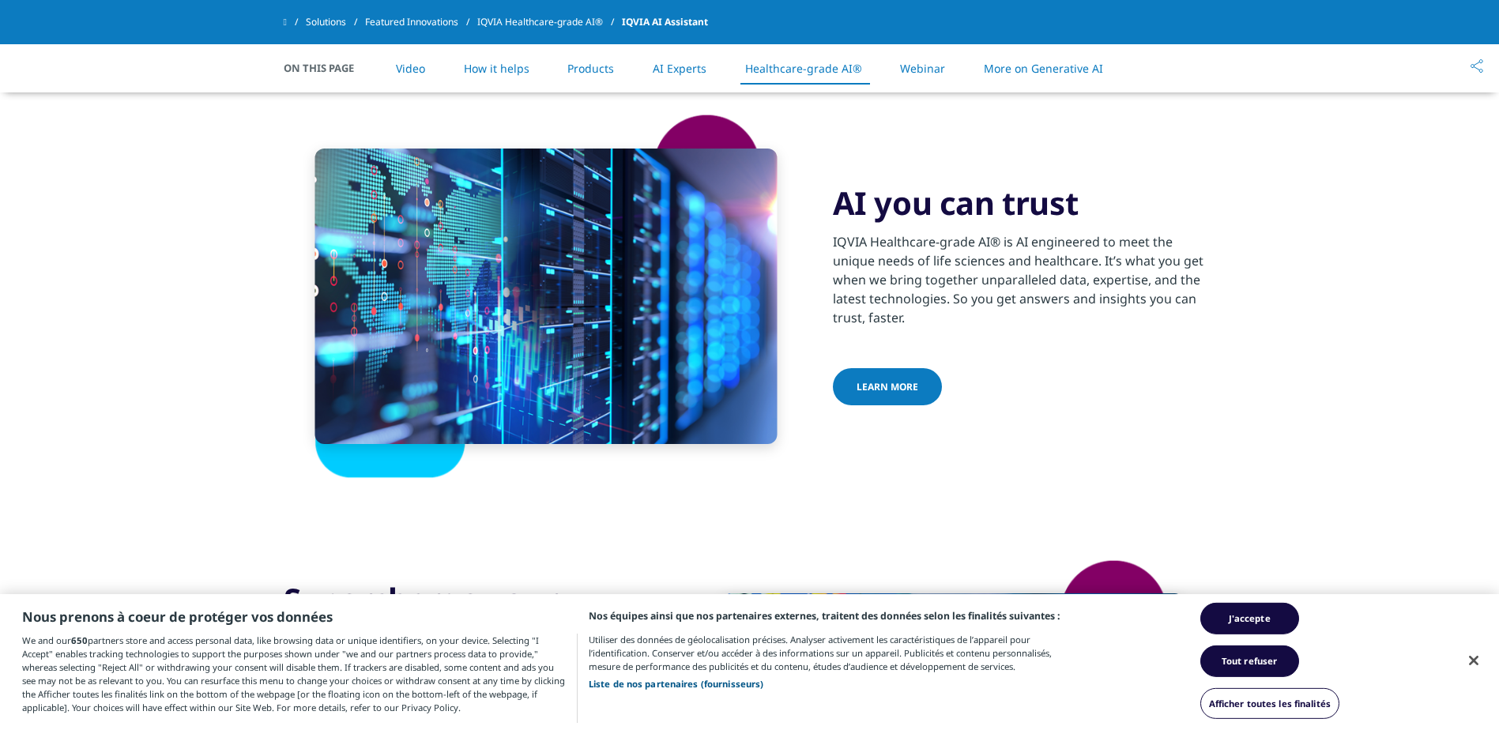
scroll to position [3482, 0]
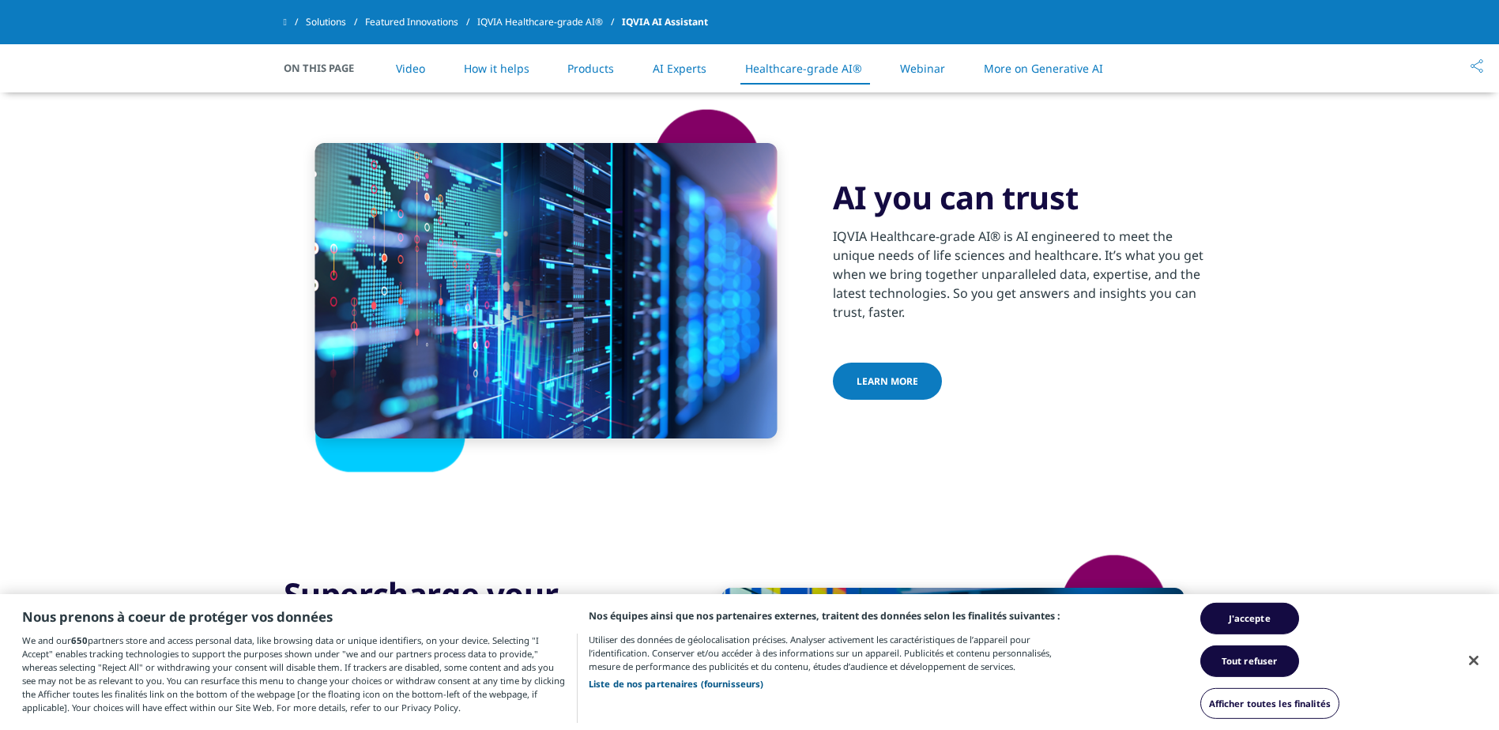
drag, startPoint x: 833, startPoint y: 178, endPoint x: 934, endPoint y: 292, distance: 152.8
click at [934, 292] on div "AI you can trust​ IQVIA Healthcare-grade AI® is AI engineered to meet the uniqu…" at bounding box center [1024, 290] width 383 height 225
click at [934, 292] on p "IQVIA Healthcare-grade AI® is AI engineered to meet the unique needs of life sc…" at bounding box center [1024, 279] width 383 height 104
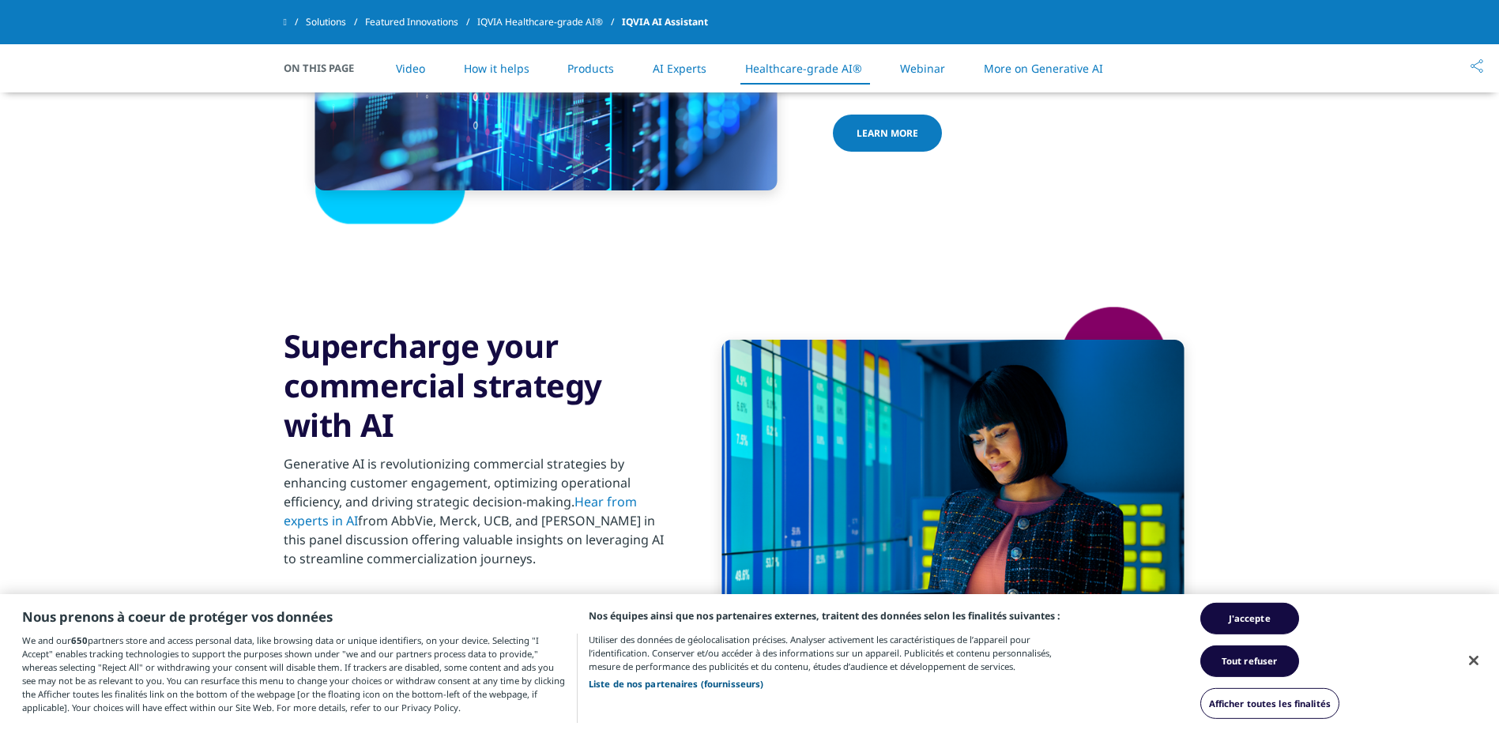
drag, startPoint x: 1114, startPoint y: 297, endPoint x: 1094, endPoint y: 348, distance: 54.3
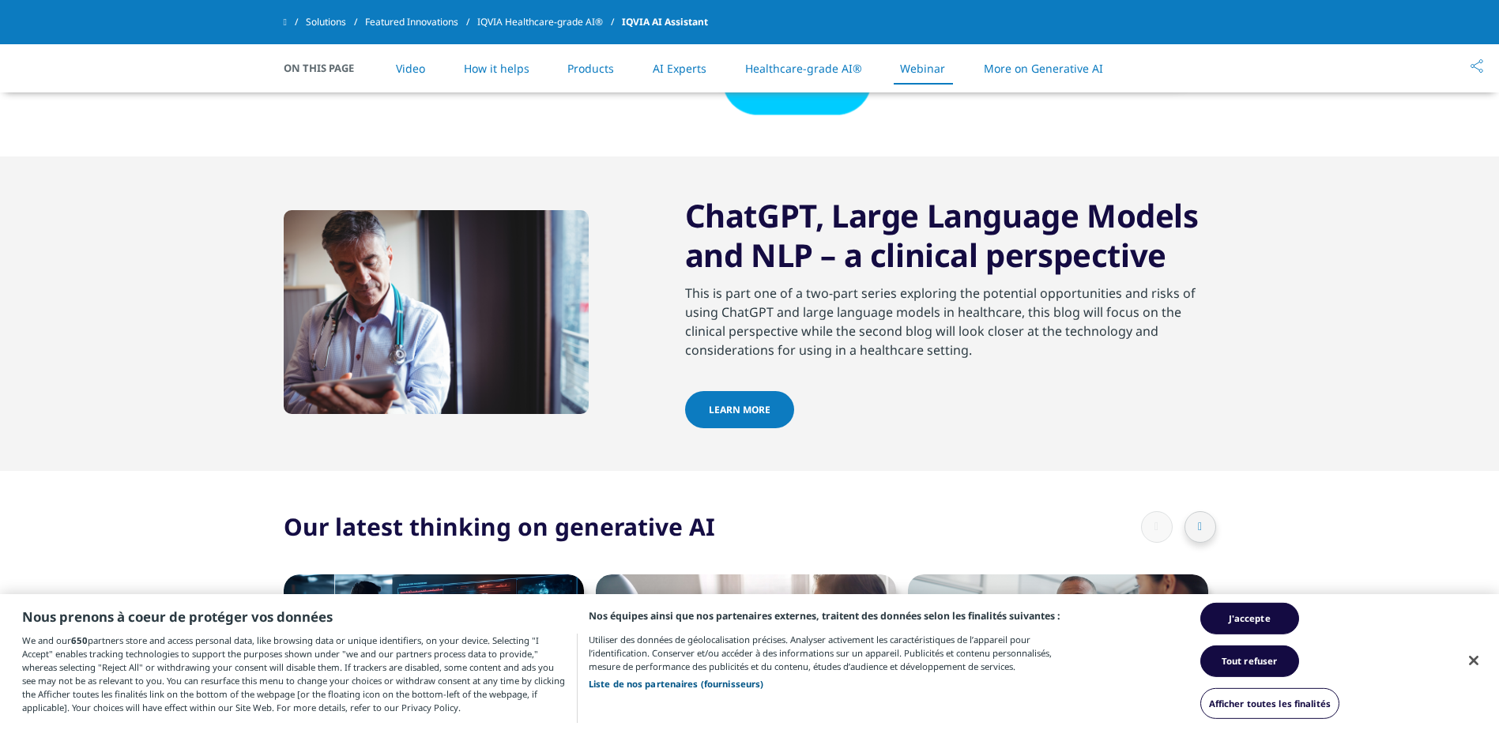
drag, startPoint x: 468, startPoint y: 325, endPoint x: 482, endPoint y: 399, distance: 74.7
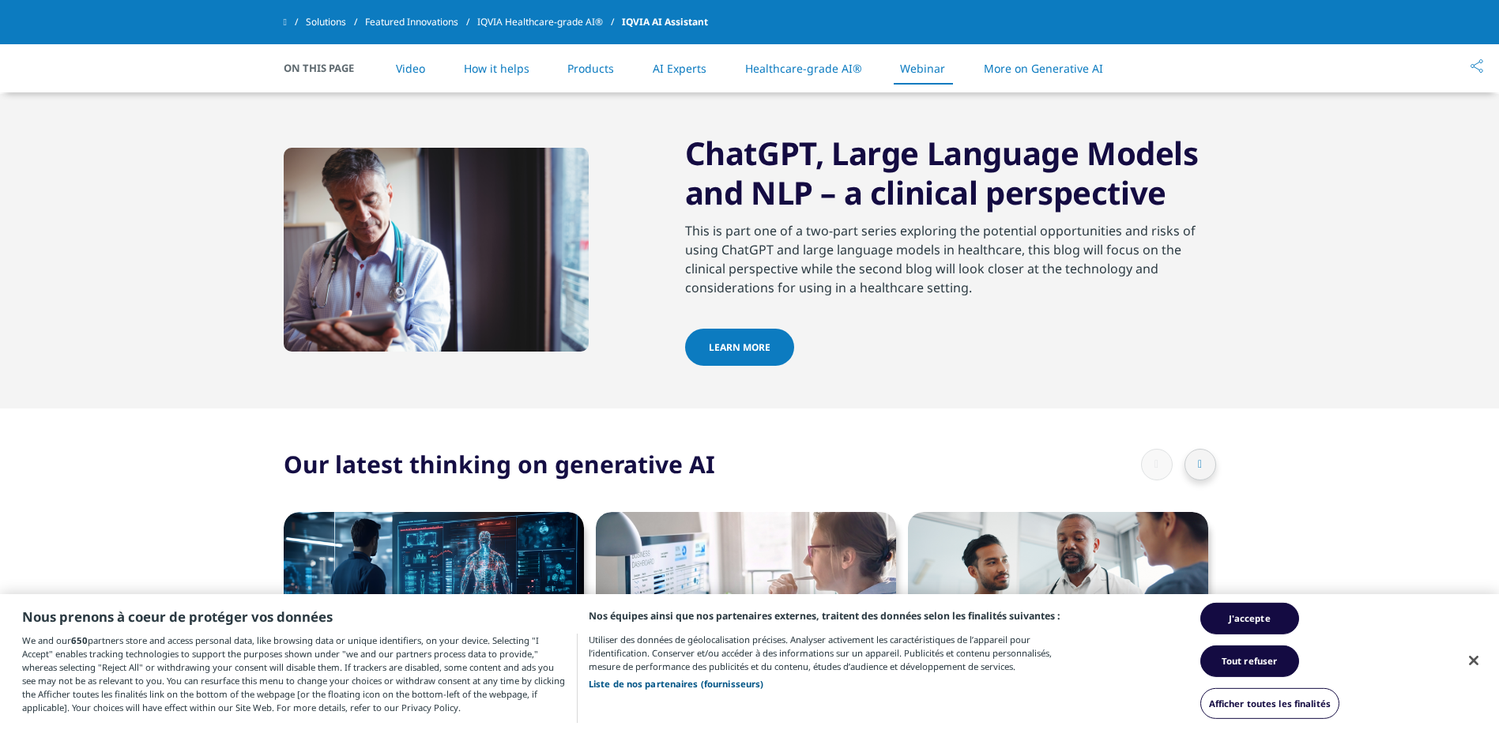
drag, startPoint x: 687, startPoint y: 124, endPoint x: 980, endPoint y: 264, distance: 324.0
click at [980, 264] on div "ChatGPT, Large Language Models and NLP – a clinical perspective This is part on…" at bounding box center [950, 251] width 531 height 235
click at [980, 264] on div "This is part one of a two-part series exploring the potential opportunities and…" at bounding box center [950, 274] width 531 height 107
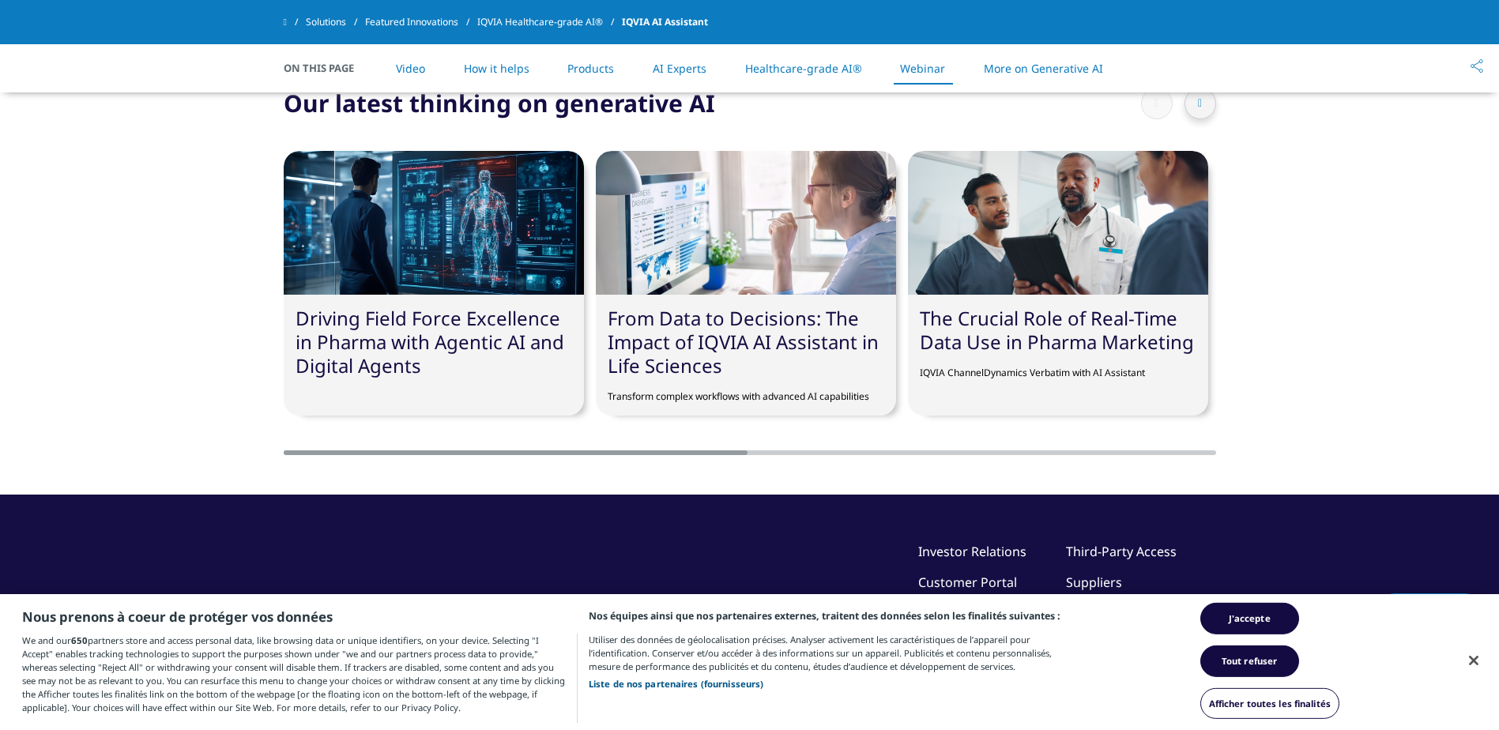
drag, startPoint x: 890, startPoint y: 285, endPoint x: 898, endPoint y: 393, distance: 108.5
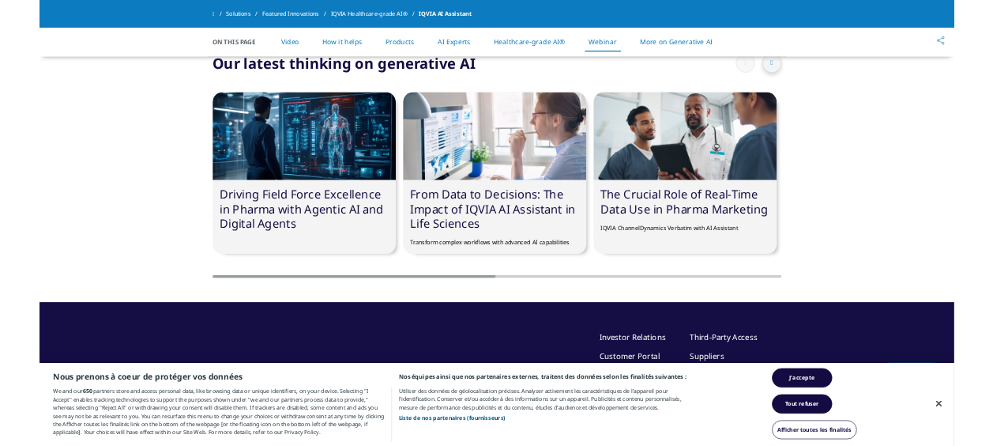
scroll to position [4821, 0]
